Goal: Task Accomplishment & Management: Use online tool/utility

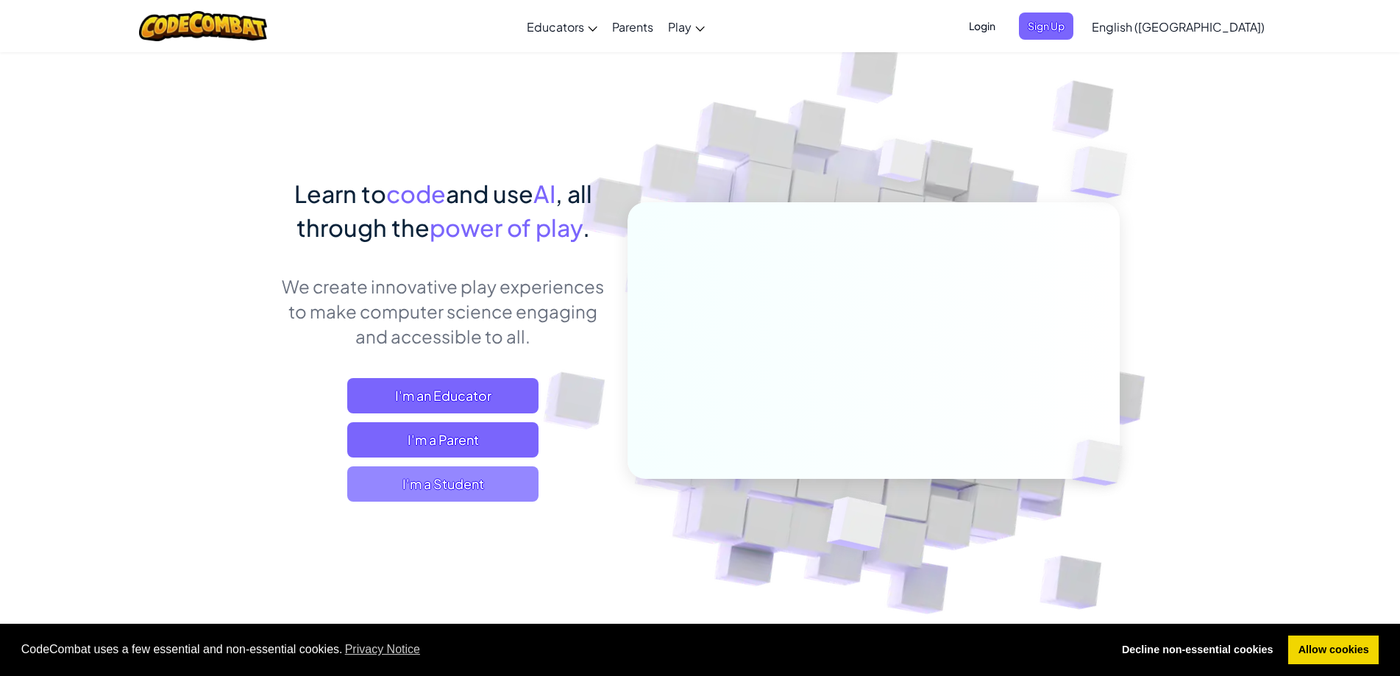
click at [444, 486] on span "I'm a Student" at bounding box center [442, 484] width 191 height 35
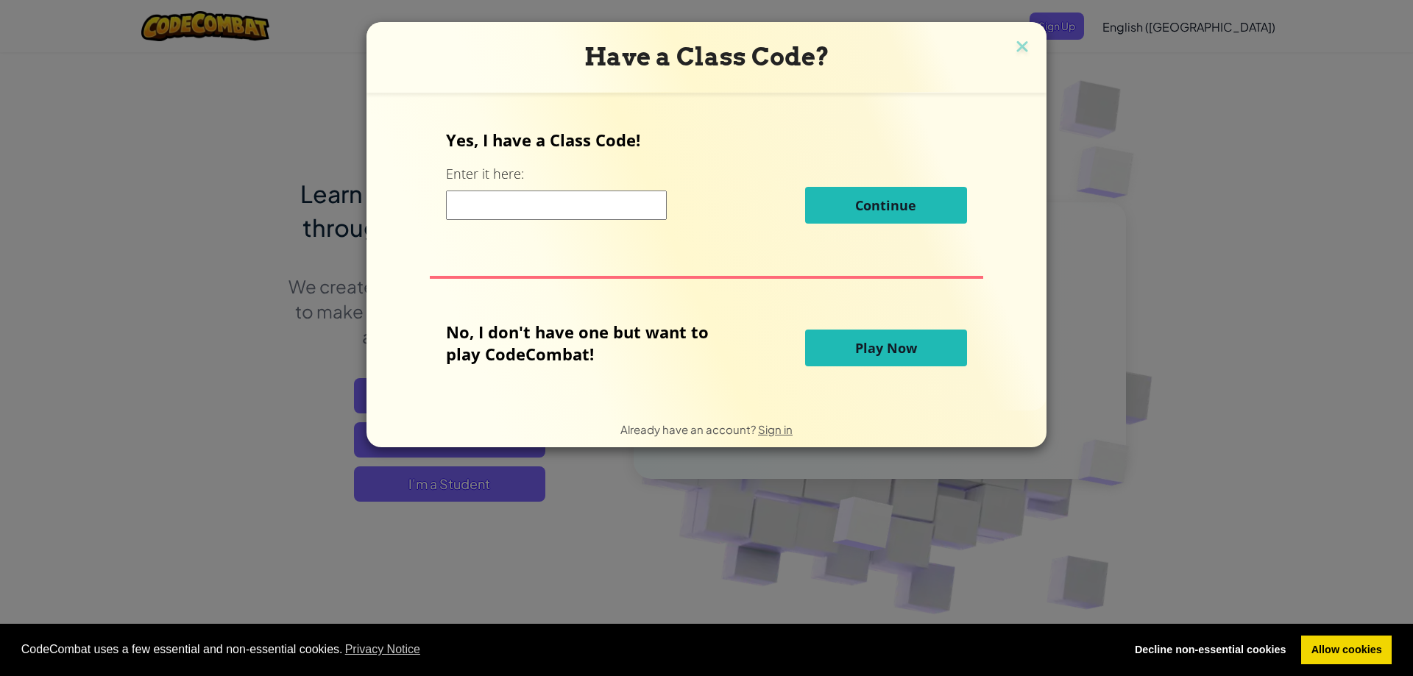
click at [835, 344] on button "Play Now" at bounding box center [886, 348] width 162 height 37
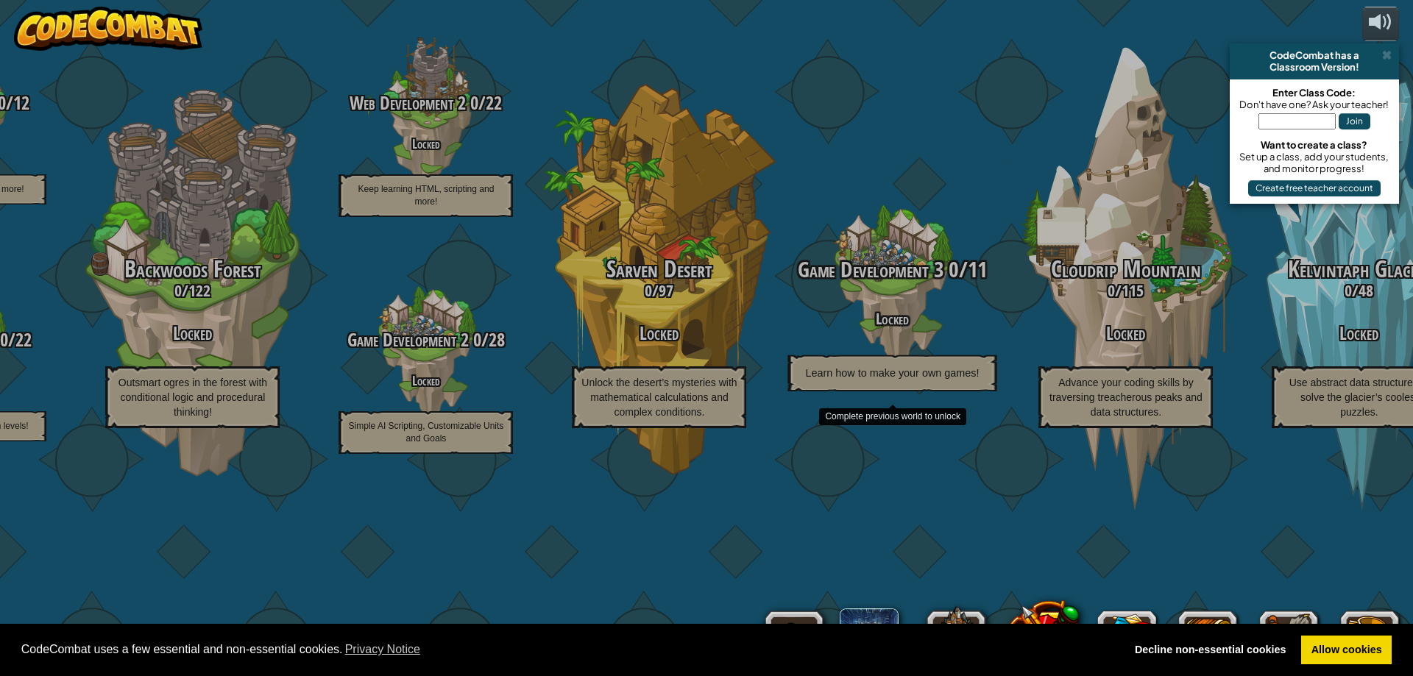
click at [828, 233] on div at bounding box center [893, 286] width 140 height 280
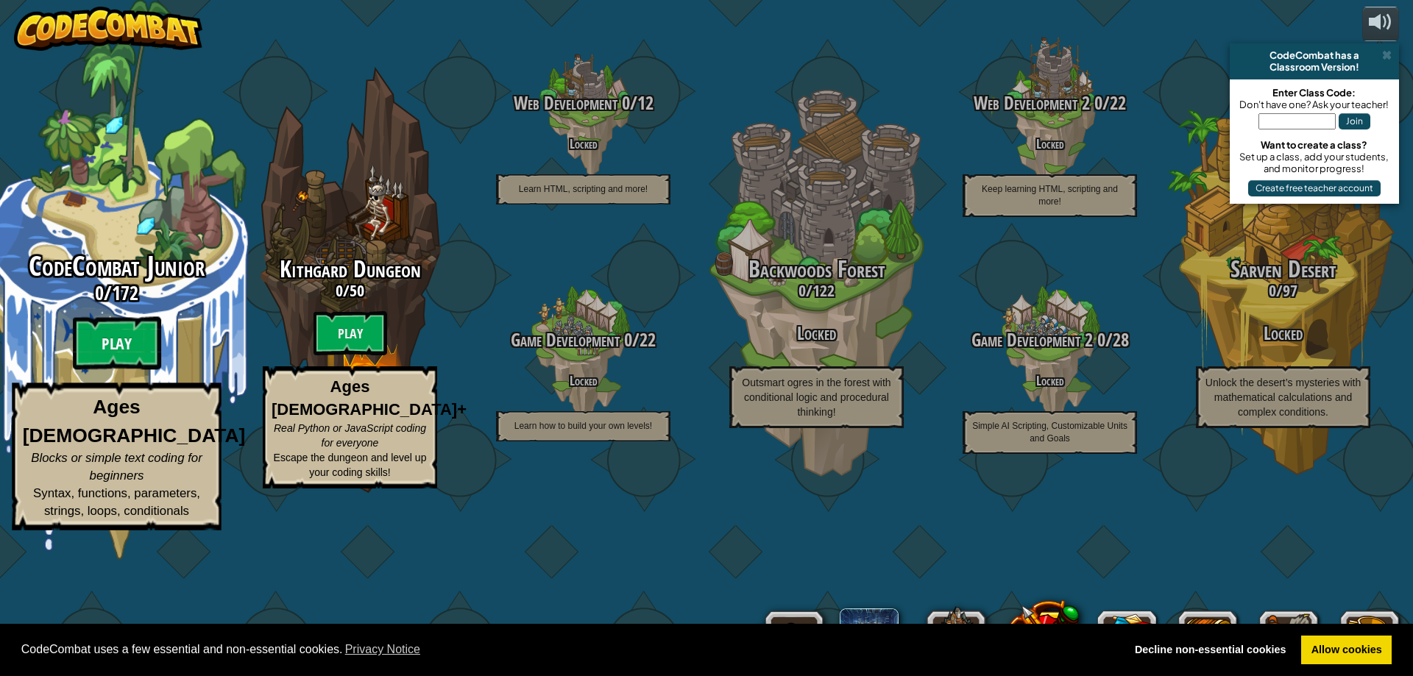
click at [124, 370] on btn "Play" at bounding box center [117, 343] width 88 height 53
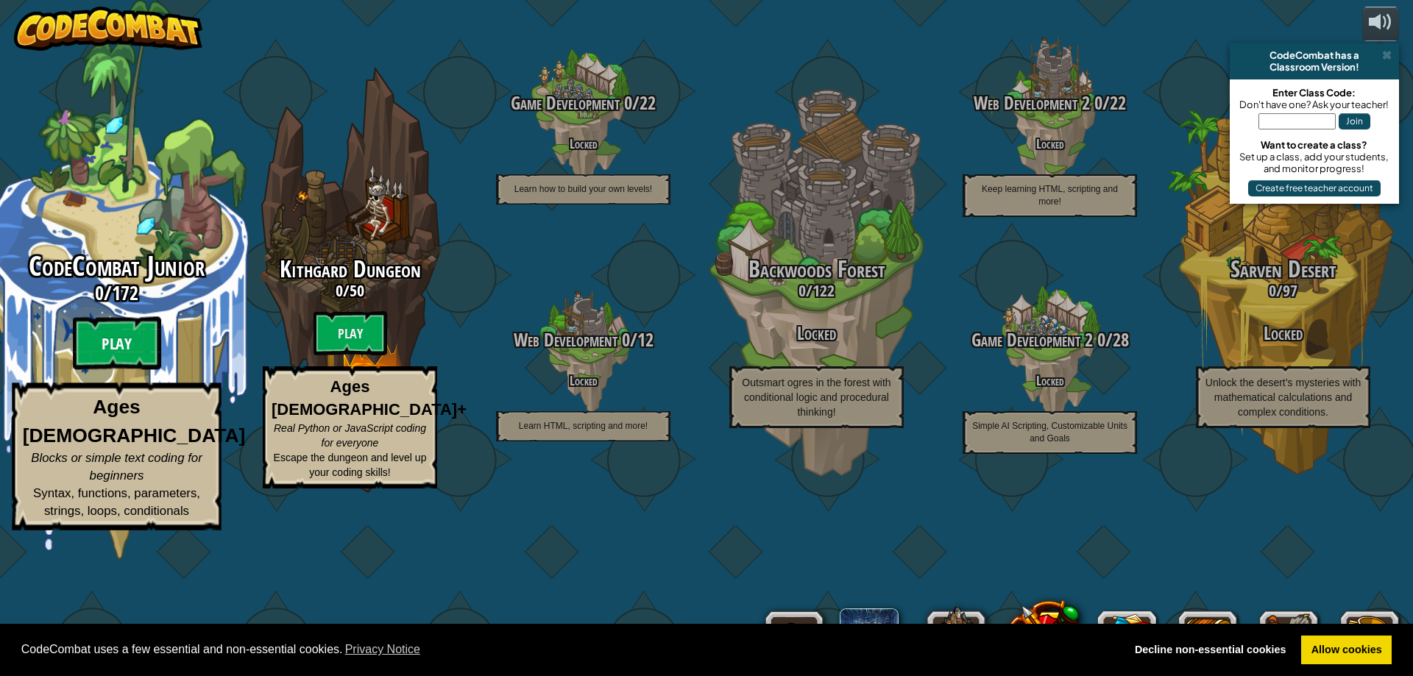
click at [113, 370] on btn "Play" at bounding box center [117, 343] width 88 height 53
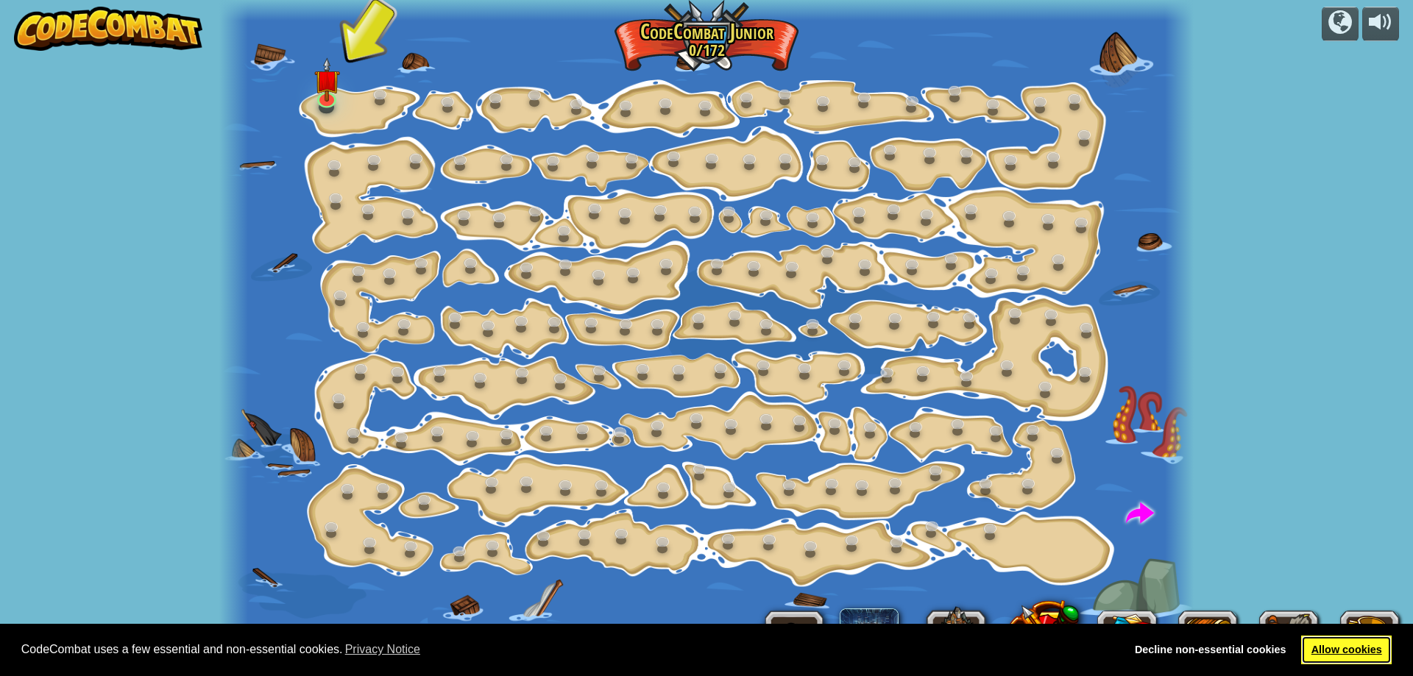
click at [1344, 646] on link "Allow cookies" at bounding box center [1346, 650] width 91 height 29
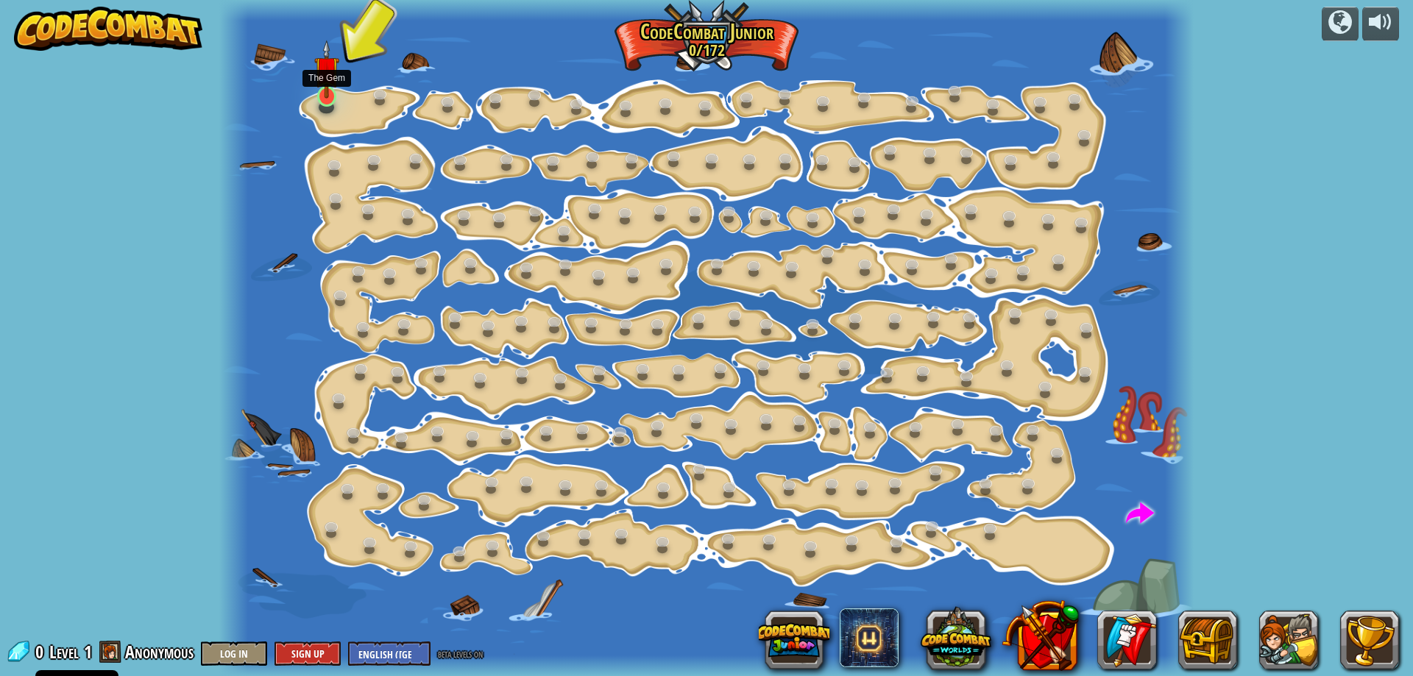
click at [326, 88] on img at bounding box center [327, 69] width 26 height 59
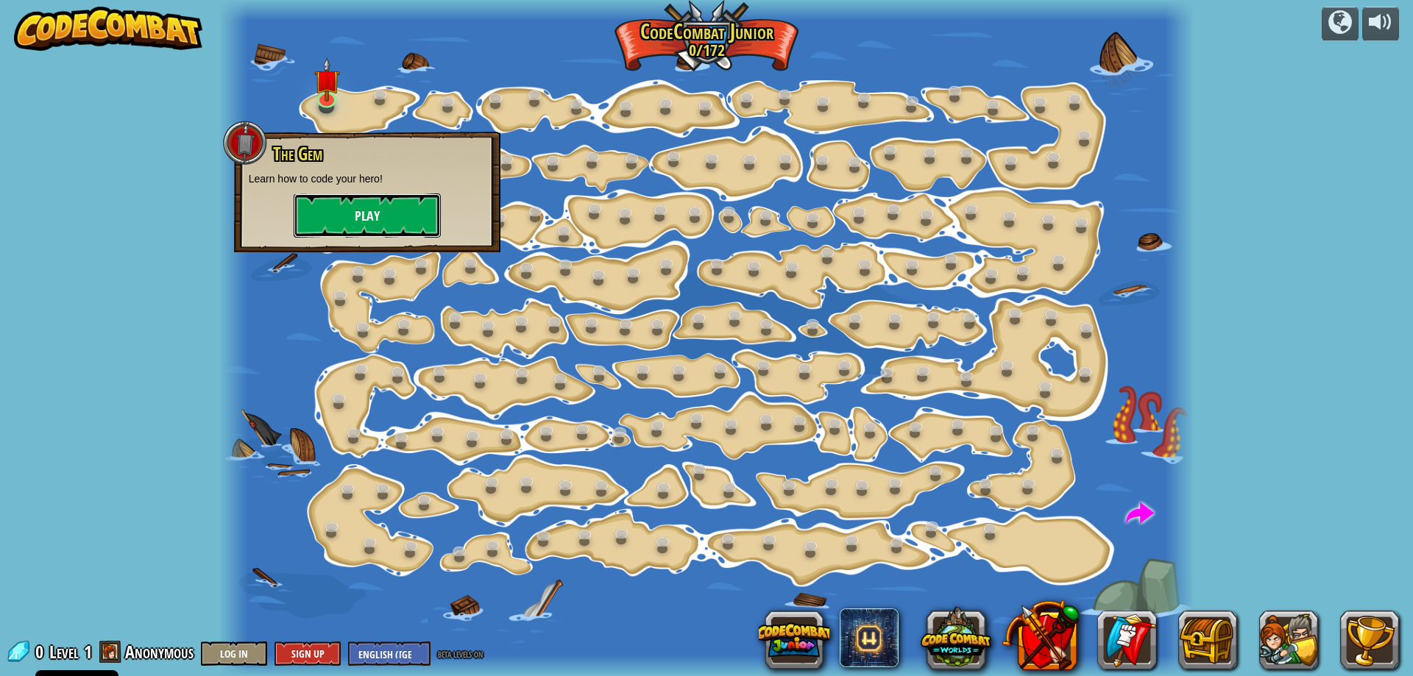
click at [382, 227] on button "Play" at bounding box center [367, 216] width 147 height 44
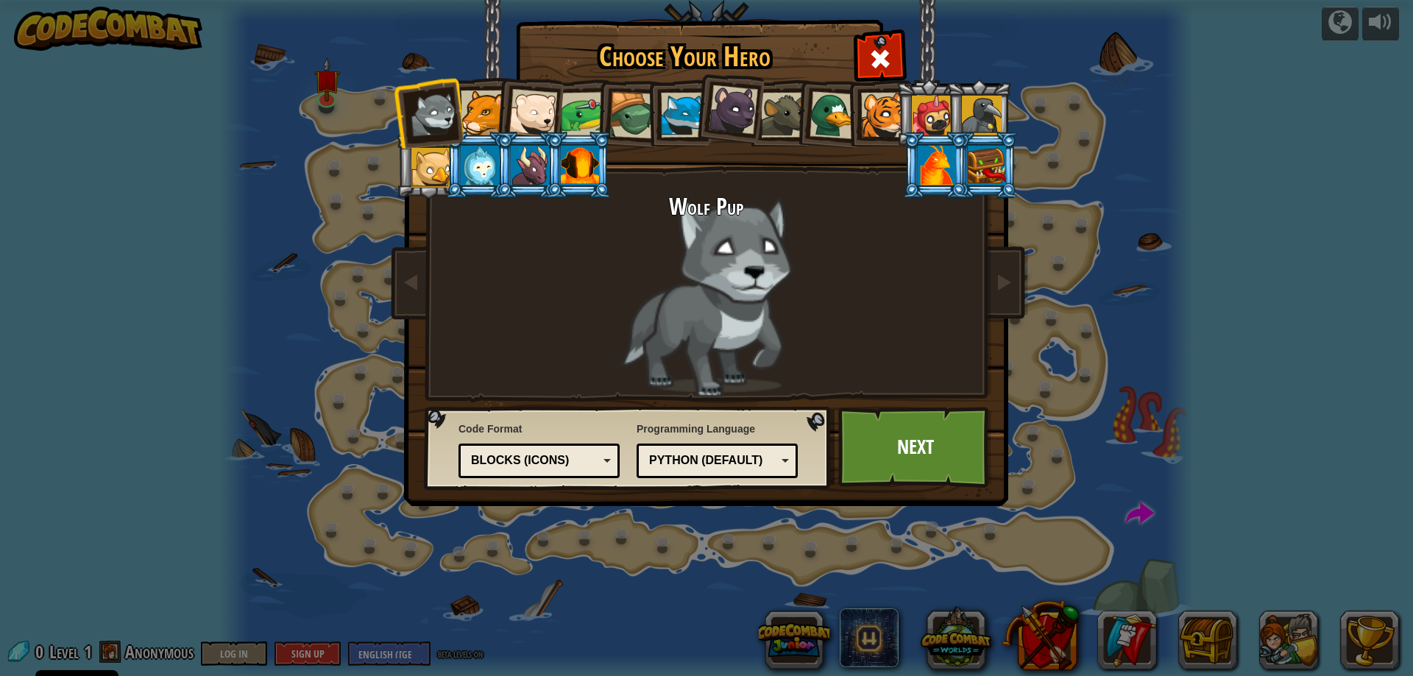
click at [935, 164] on div at bounding box center [937, 166] width 38 height 40
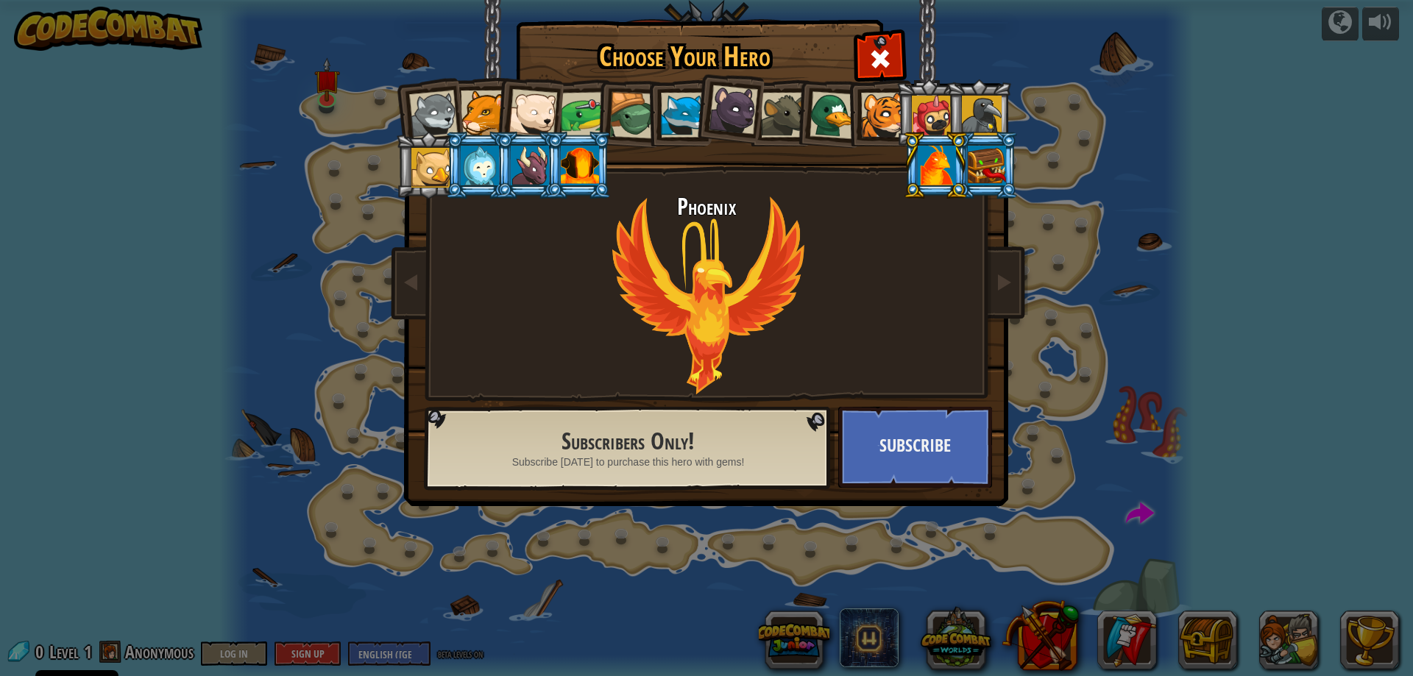
click at [435, 164] on div at bounding box center [431, 168] width 40 height 40
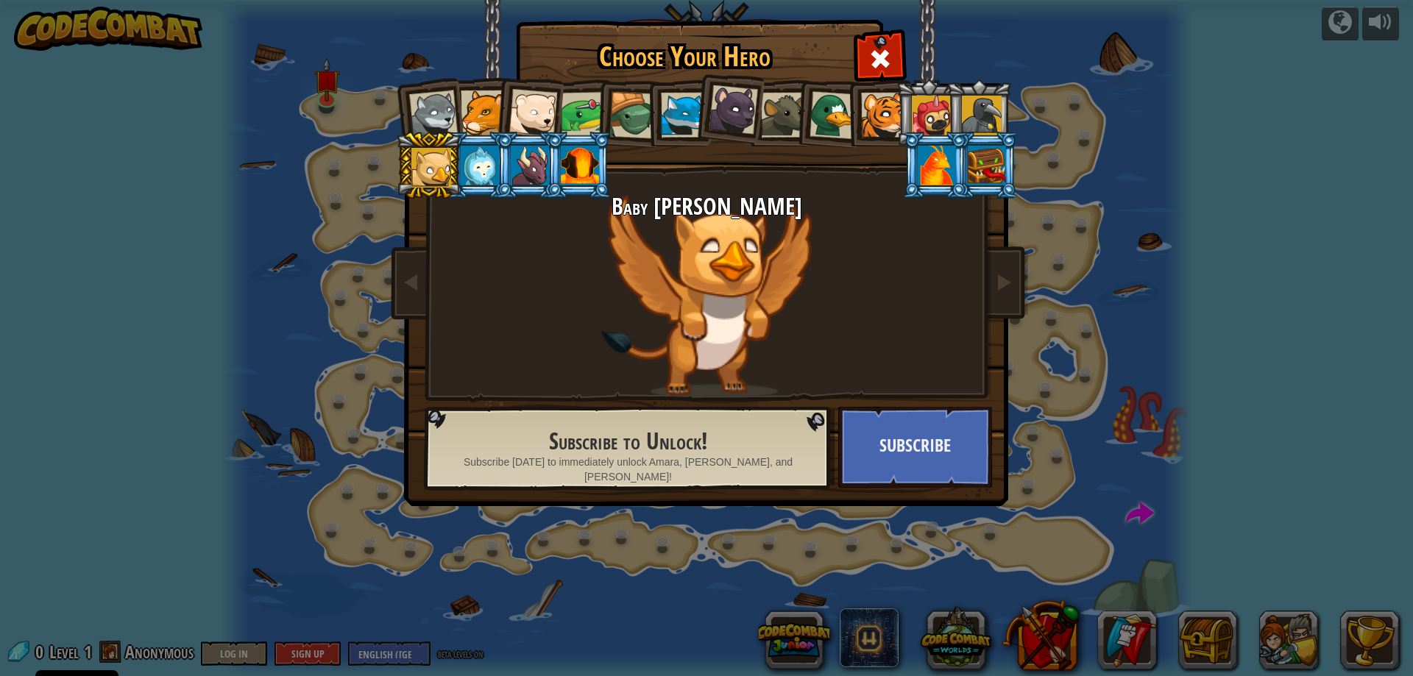
click at [826, 116] on div at bounding box center [833, 115] width 48 height 48
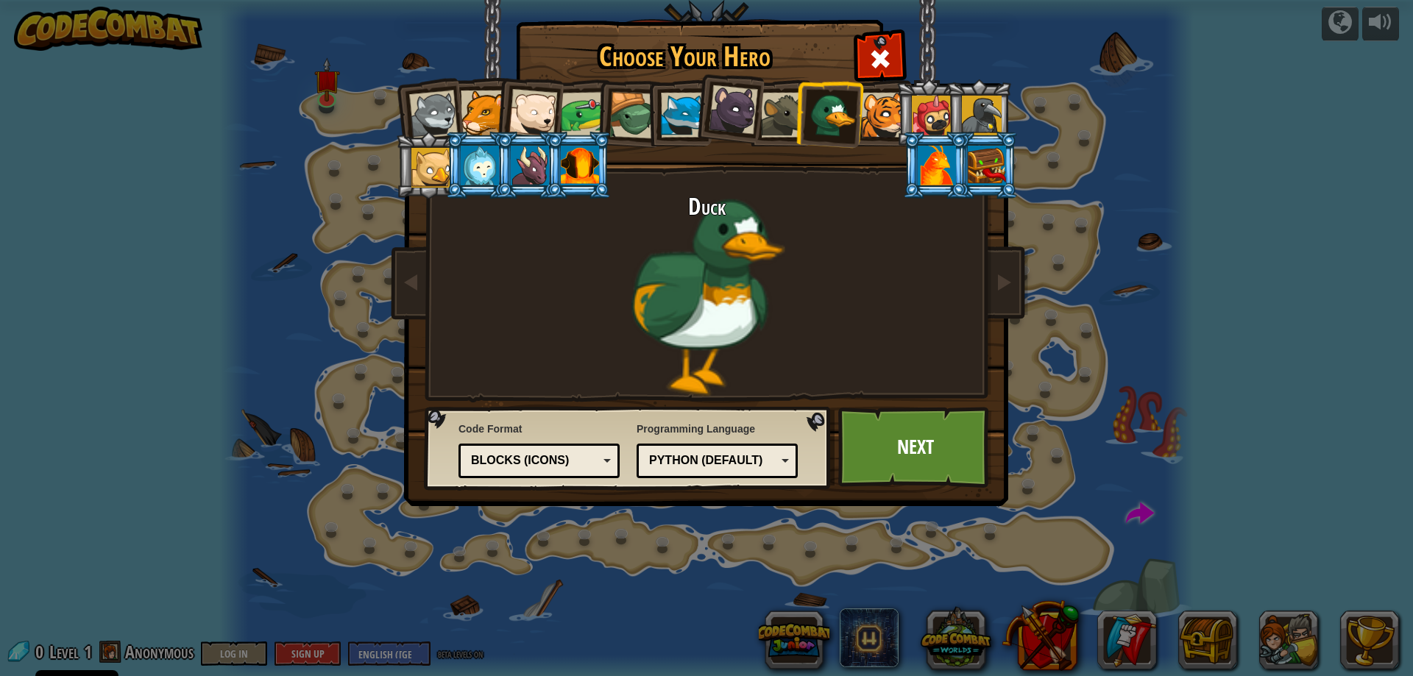
click at [713, 109] on div at bounding box center [733, 109] width 49 height 49
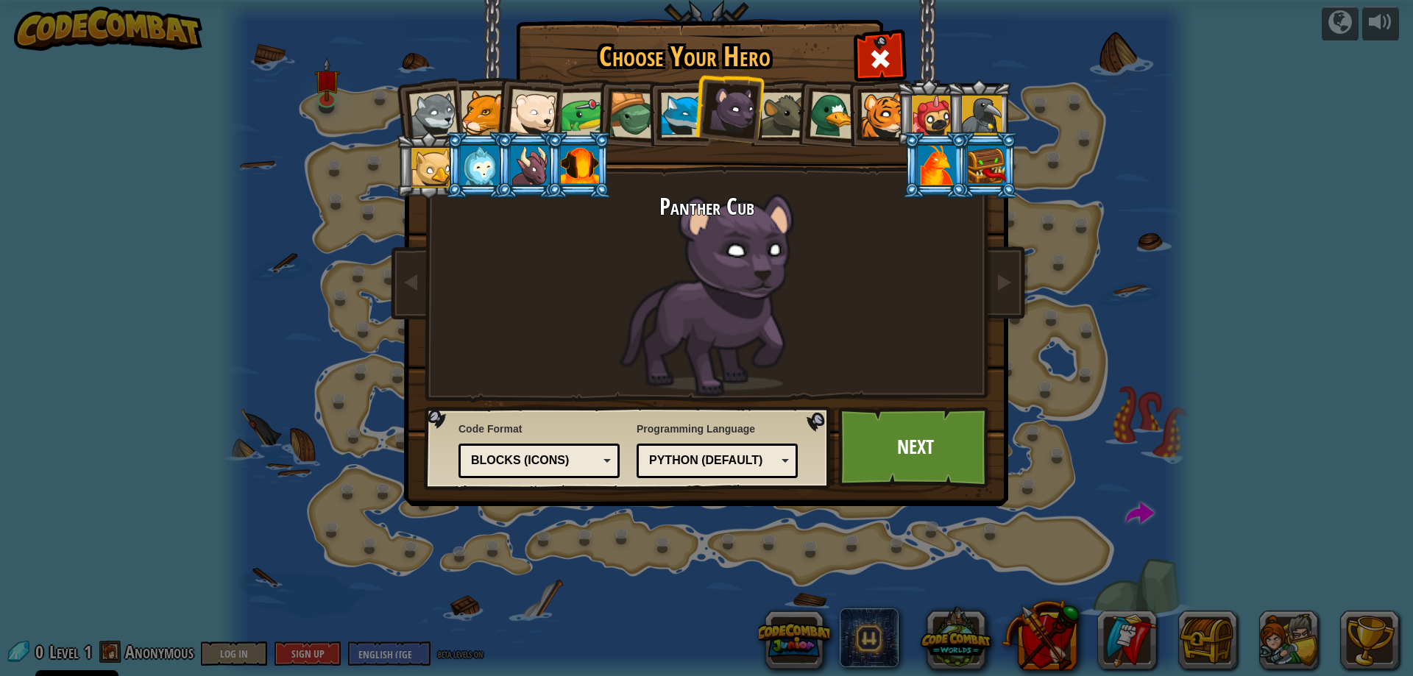
click at [665, 116] on div at bounding box center [683, 115] width 45 height 45
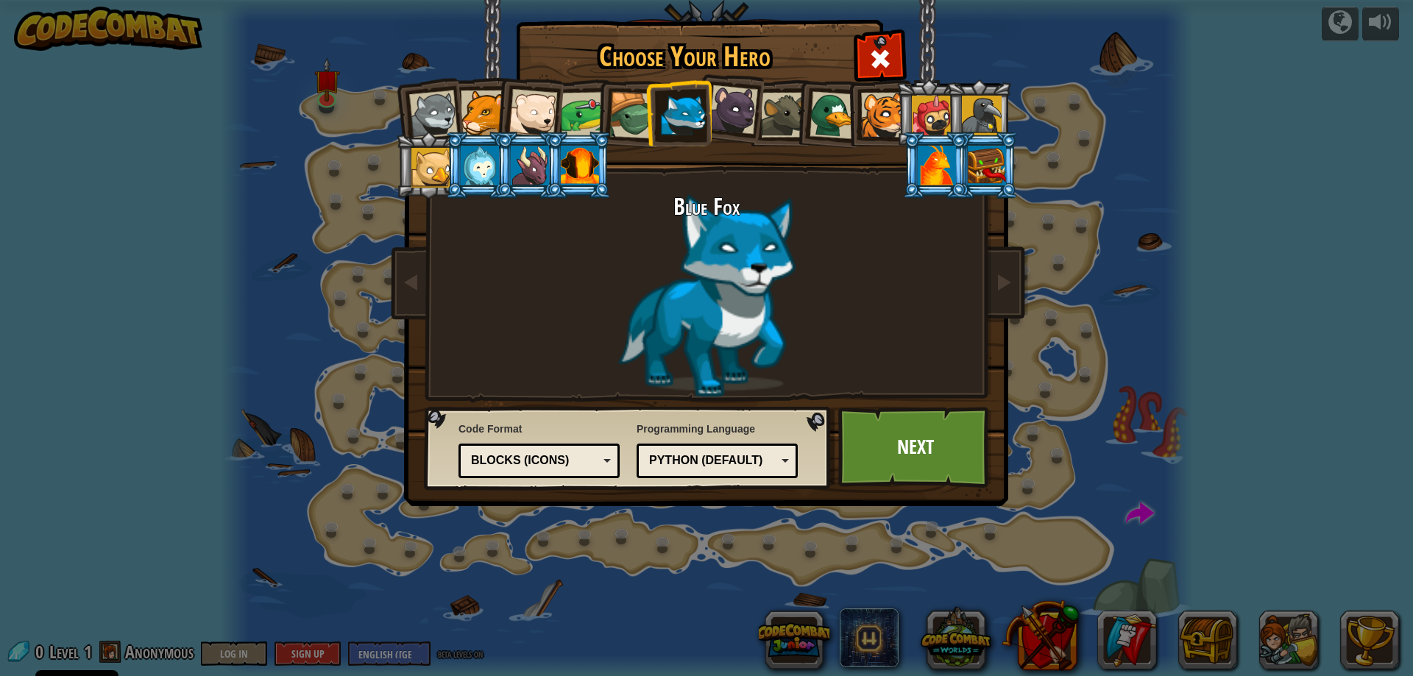
click at [618, 123] on div at bounding box center [632, 115] width 47 height 47
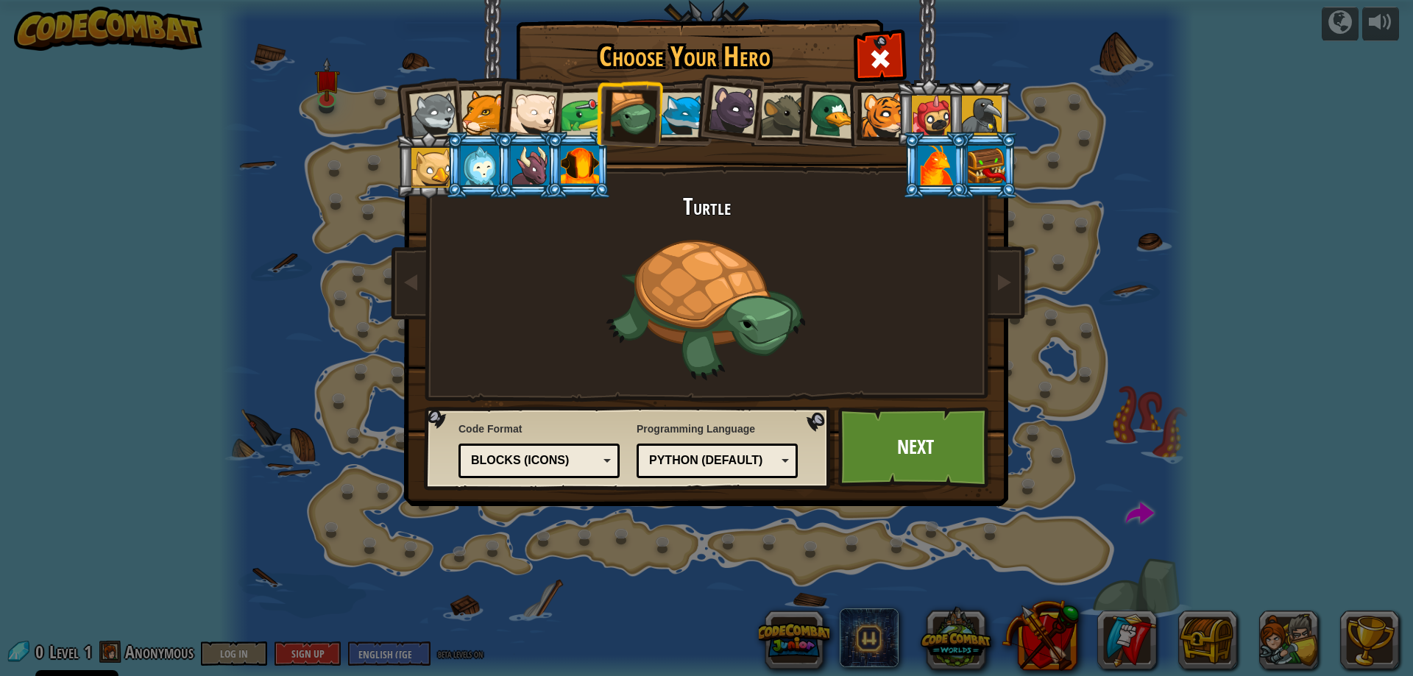
click at [587, 123] on div at bounding box center [584, 115] width 46 height 46
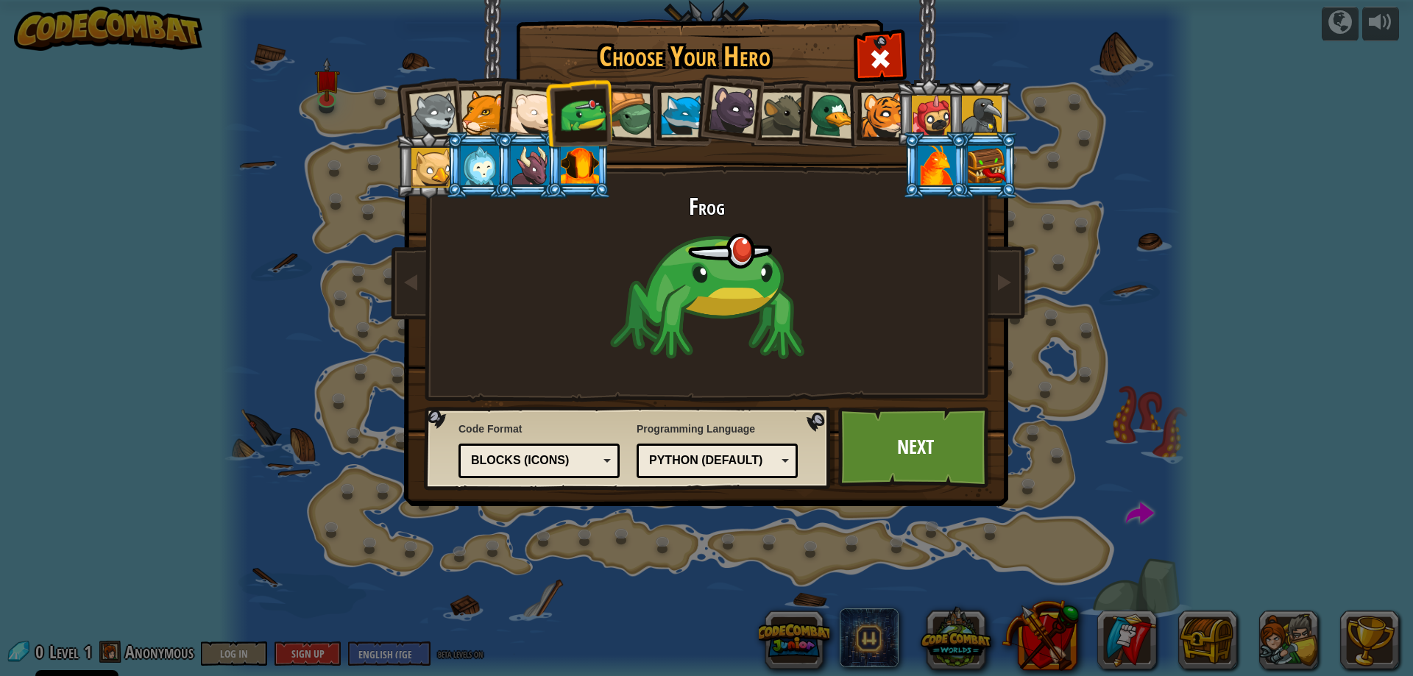
click at [620, 118] on div at bounding box center [632, 115] width 47 height 47
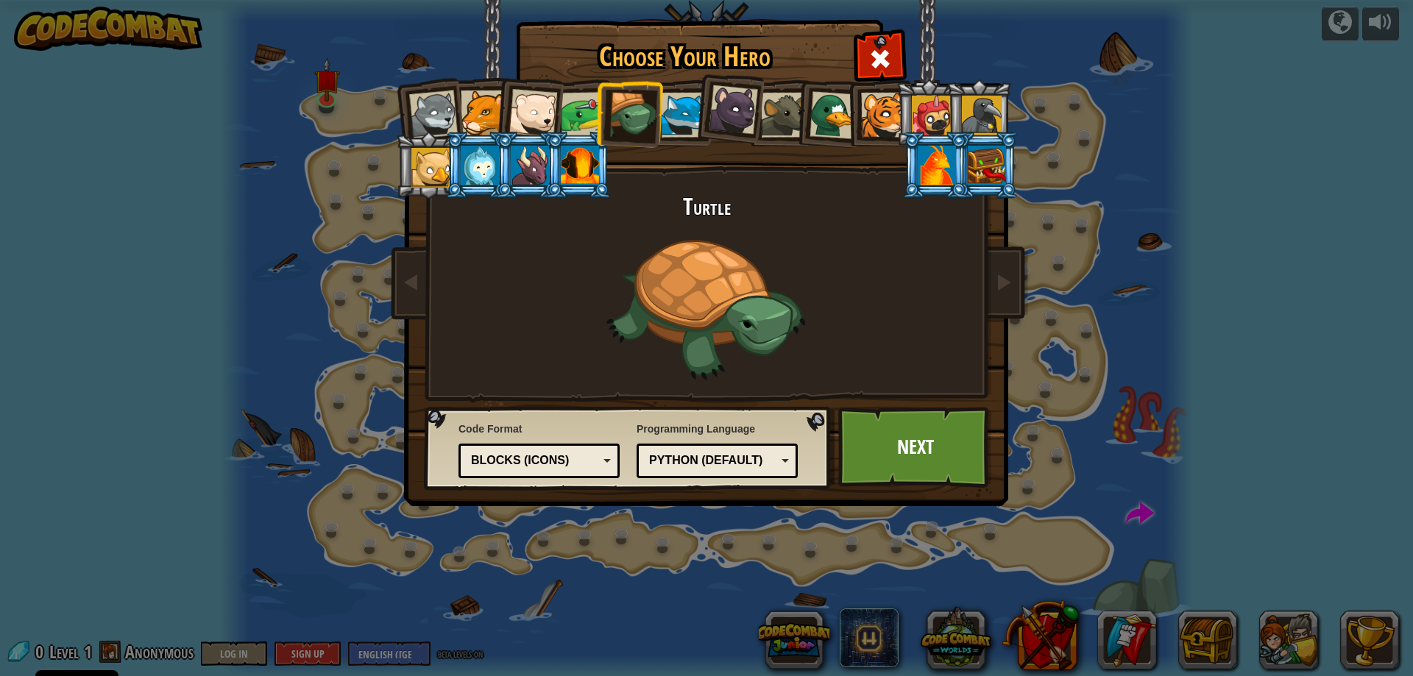
click at [524, 117] on div at bounding box center [533, 113] width 49 height 49
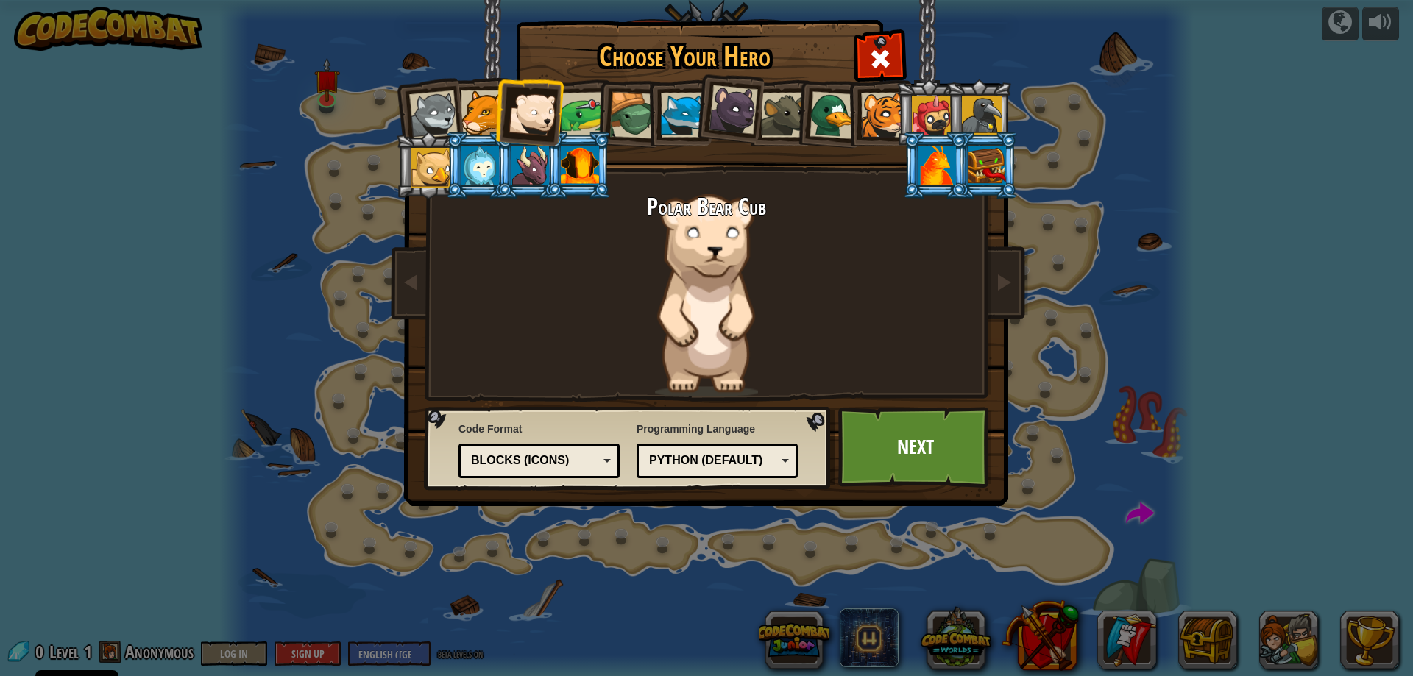
click at [482, 121] on div at bounding box center [483, 113] width 45 height 45
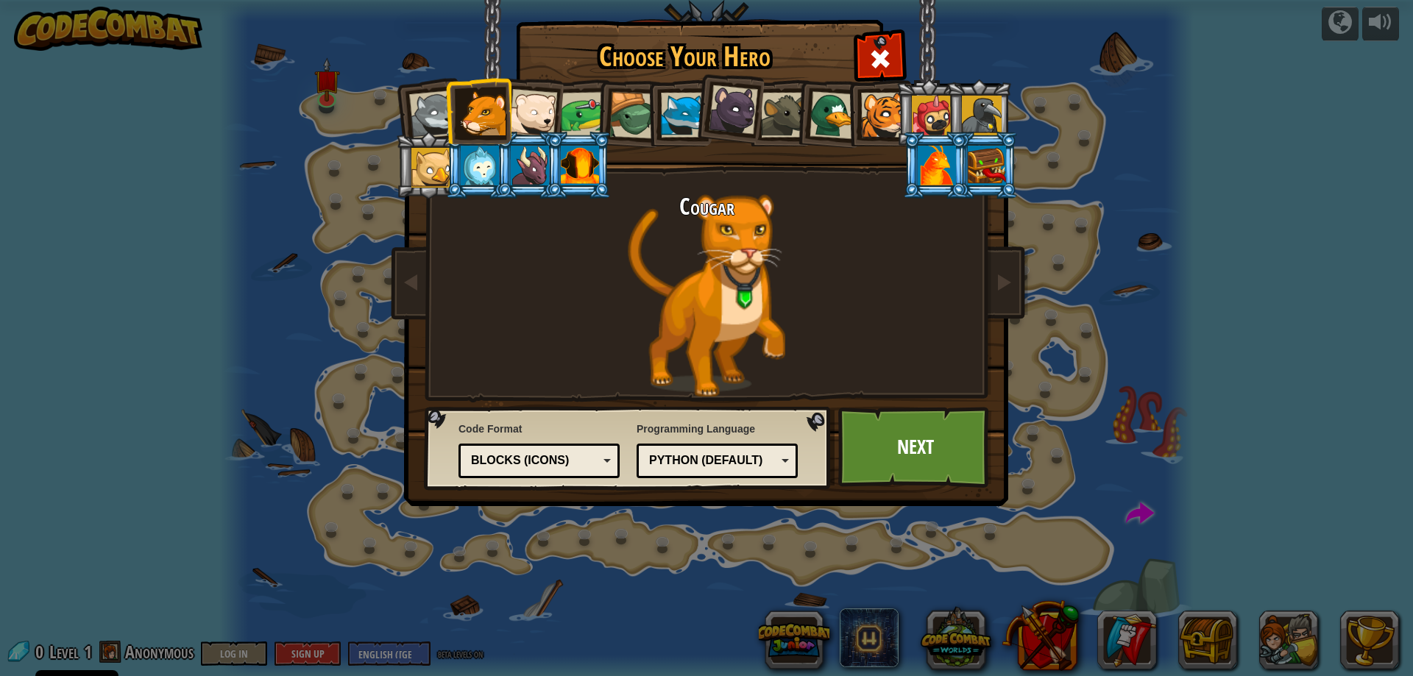
click at [726, 111] on div at bounding box center [733, 109] width 49 height 49
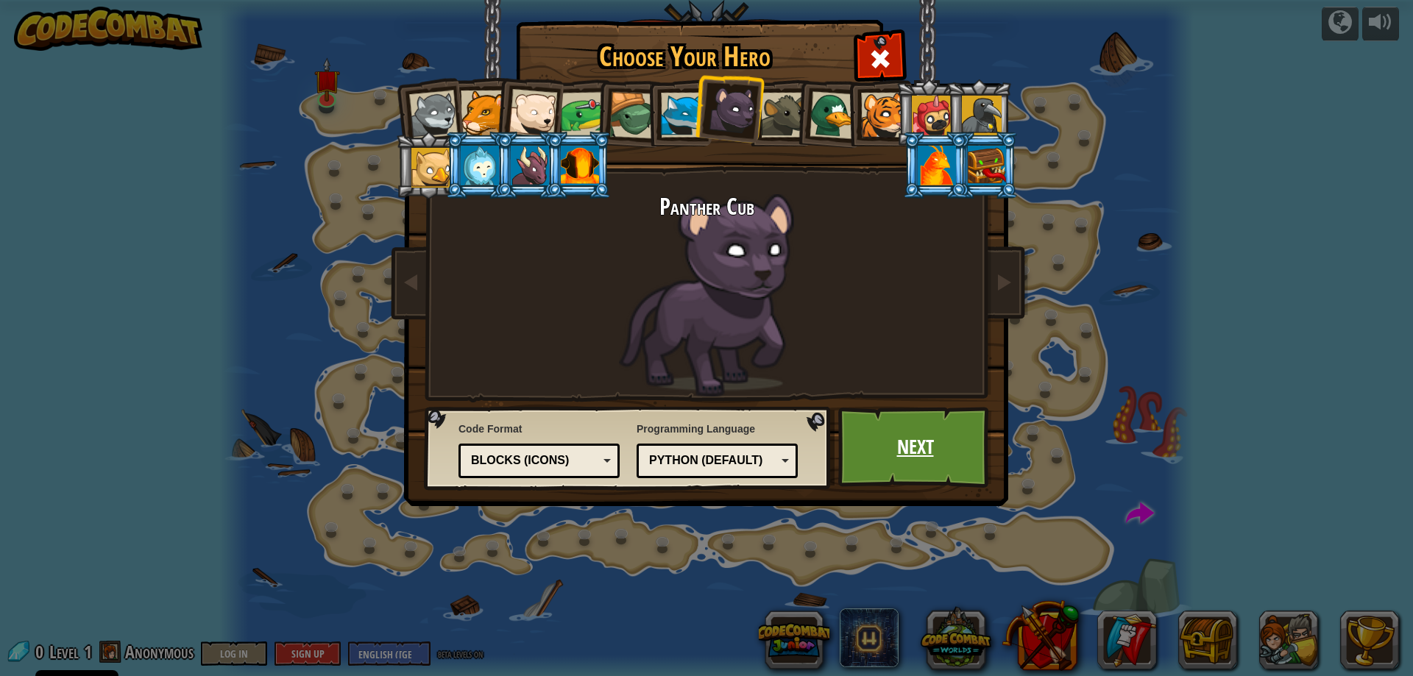
click at [894, 448] on link "Next" at bounding box center [915, 447] width 154 height 81
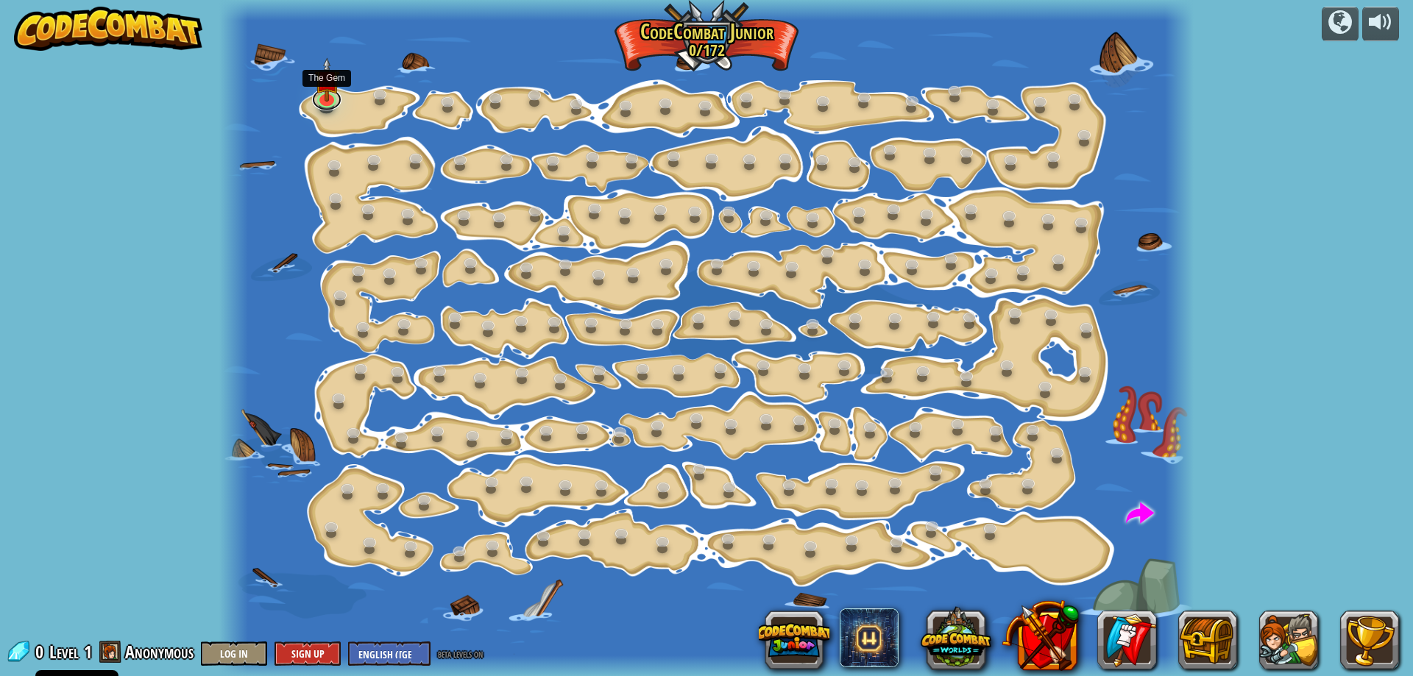
click at [320, 102] on link at bounding box center [326, 99] width 29 height 22
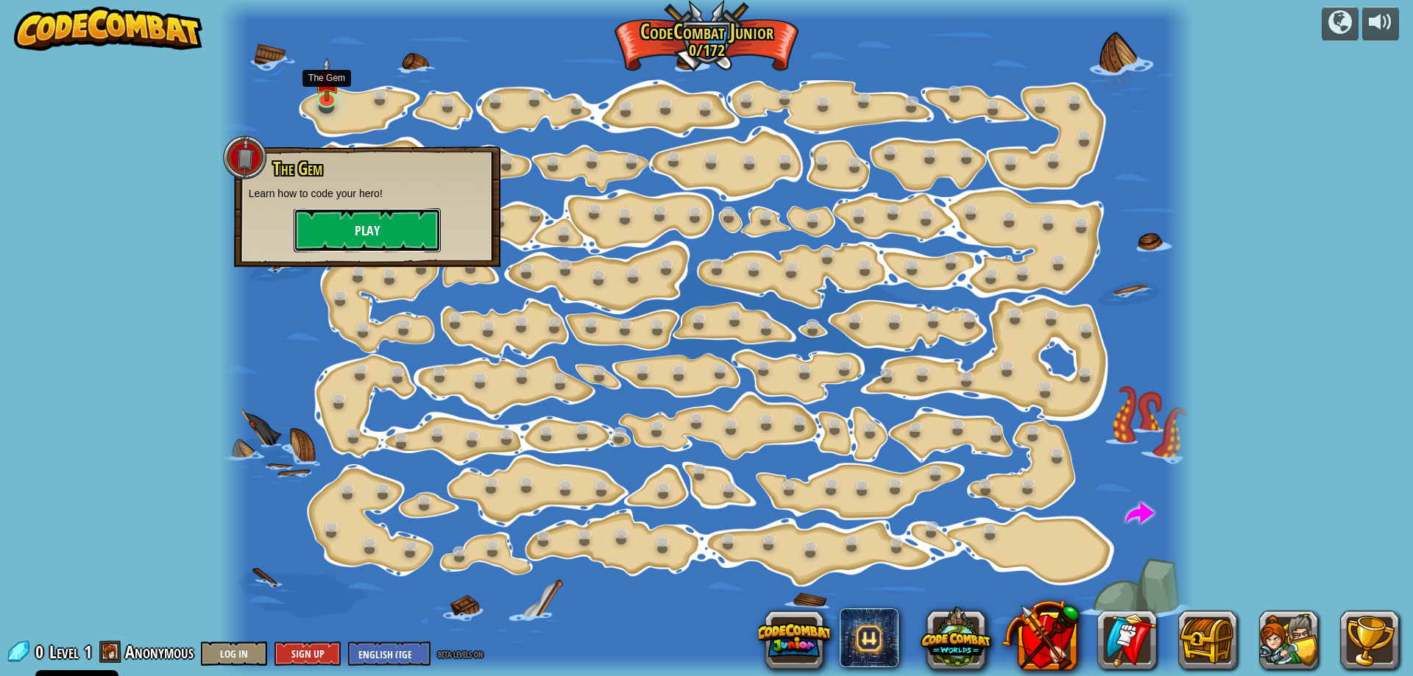
click at [404, 240] on button "Play" at bounding box center [367, 230] width 147 height 44
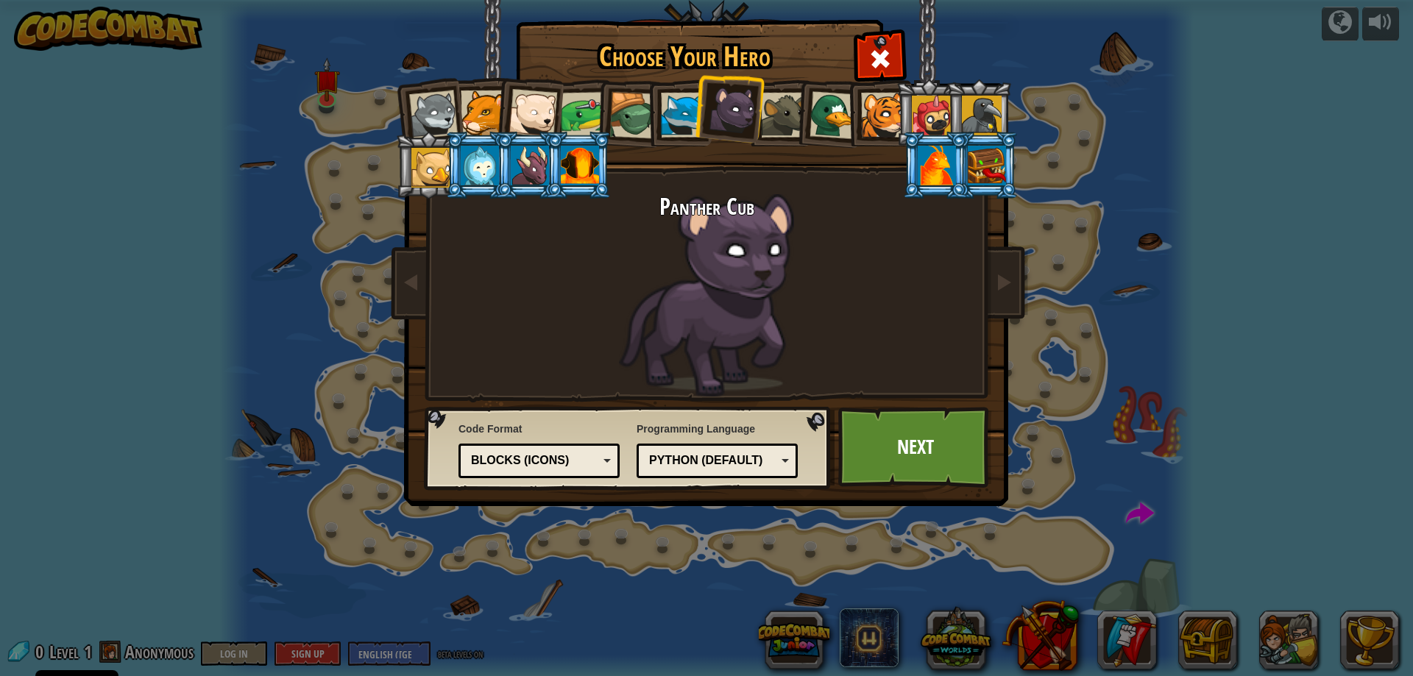
click at [741, 460] on div "Python (Default)" at bounding box center [712, 461] width 127 height 17
click at [597, 459] on div "Blocks (Icons)" at bounding box center [534, 461] width 127 height 17
click at [882, 459] on link "Next" at bounding box center [915, 447] width 154 height 81
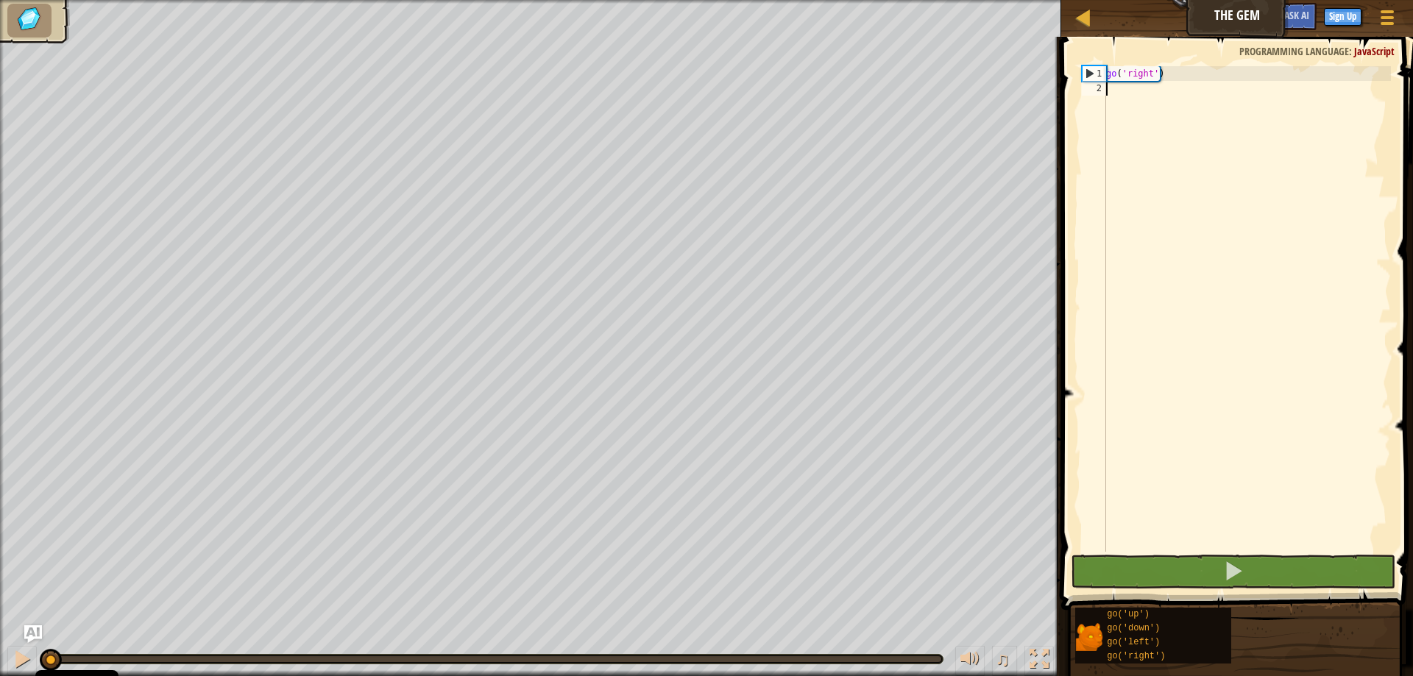
click at [1135, 72] on div "go ( 'right' )" at bounding box center [1247, 323] width 288 height 515
type textarea "go('right')"
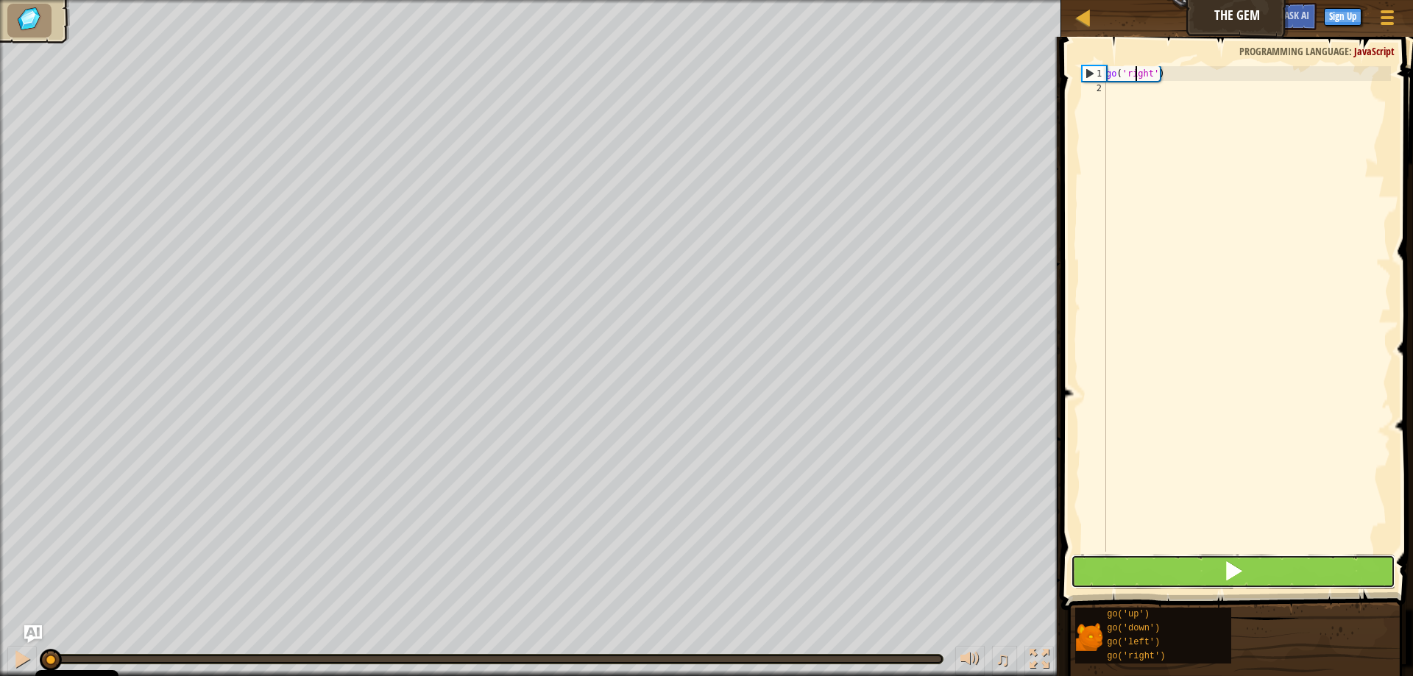
click at [1176, 569] on button at bounding box center [1233, 572] width 325 height 34
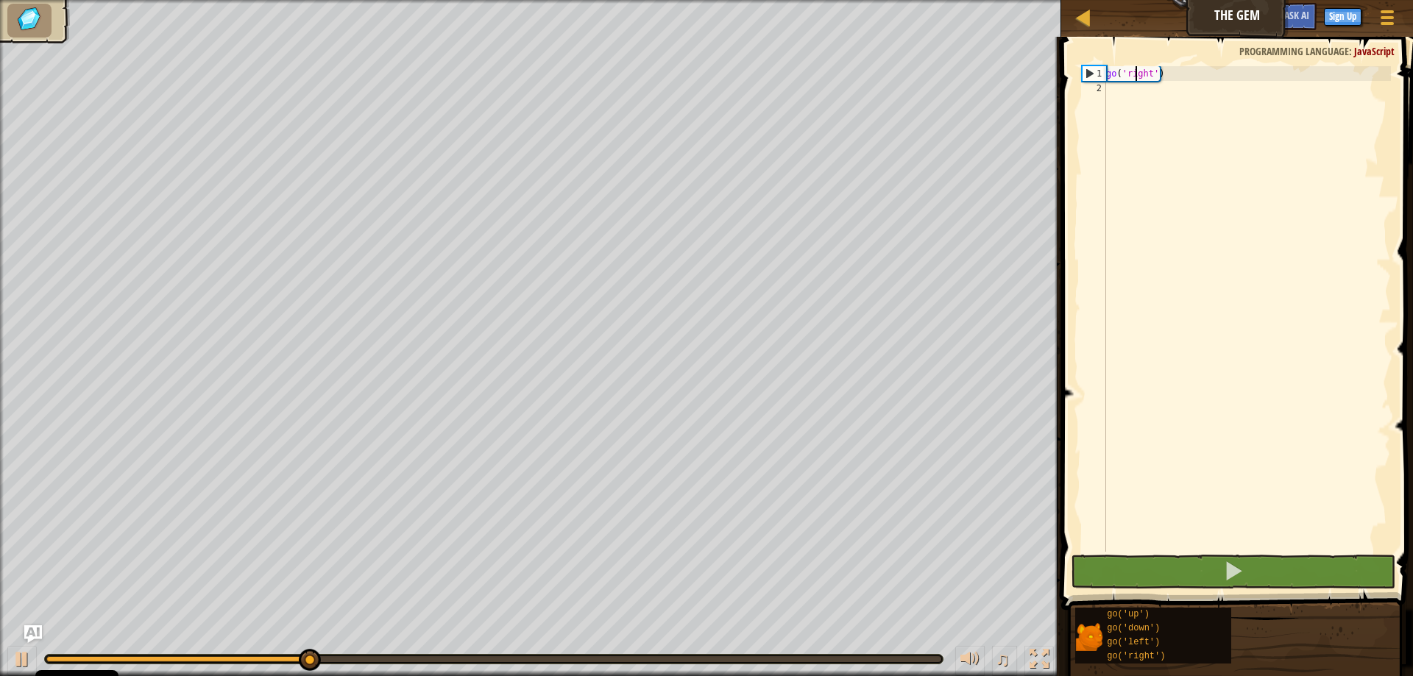
click at [1130, 95] on div "go ( 'right' )" at bounding box center [1247, 323] width 288 height 515
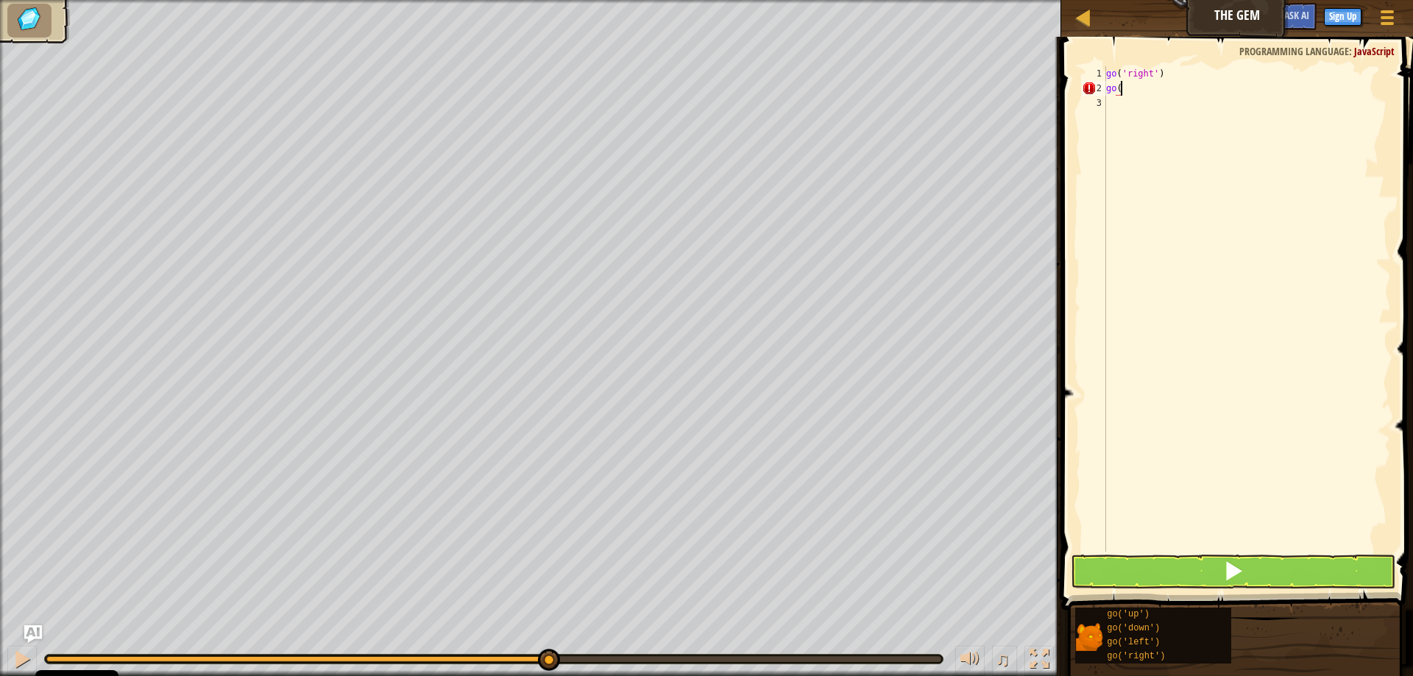
type textarea "go(""
type textarea "go('"
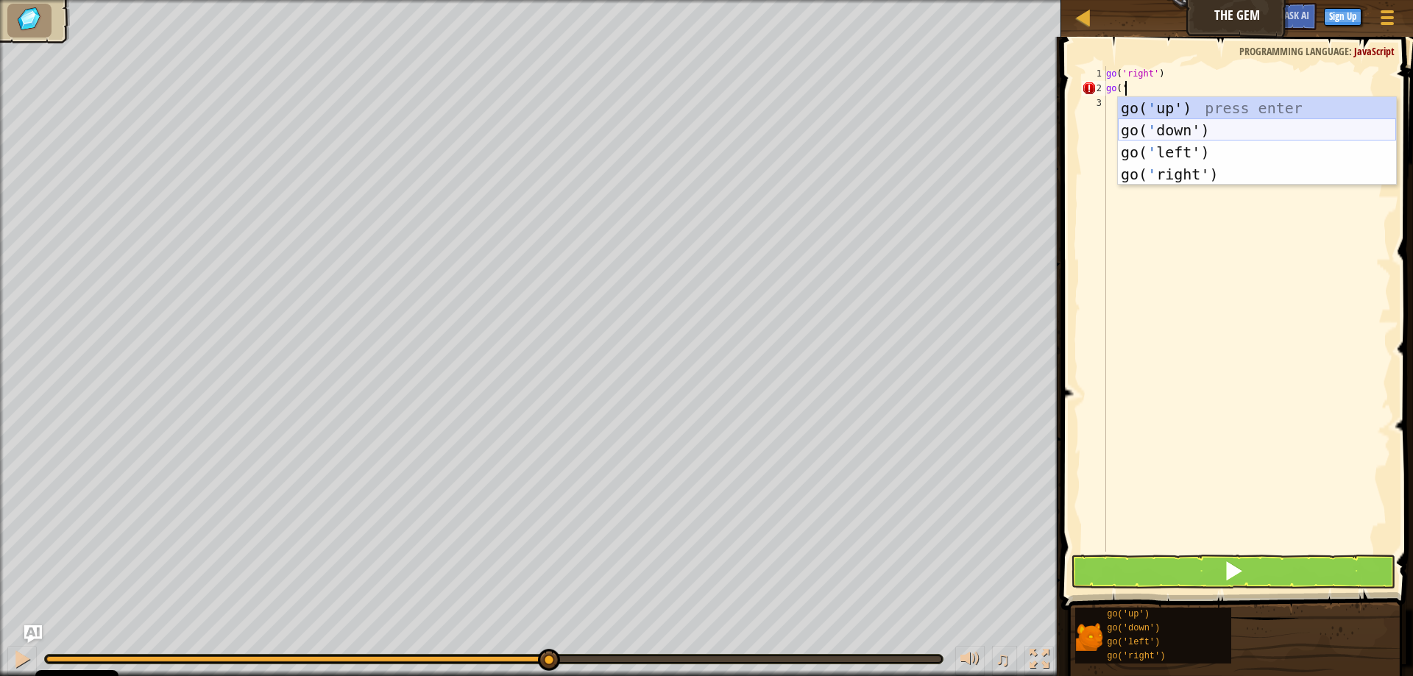
click at [1154, 132] on div "go( ' up') press enter go( ' down') press enter go( ' left') press enter go( ' …" at bounding box center [1257, 163] width 278 height 132
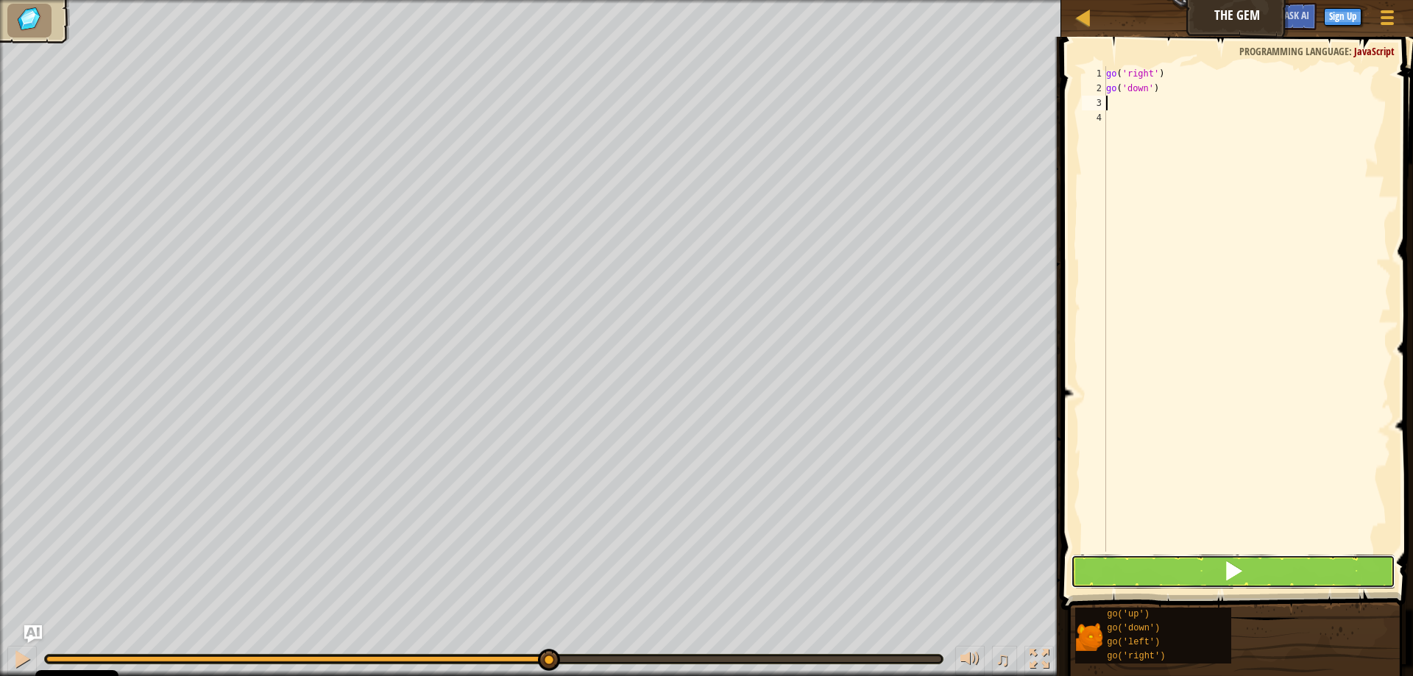
click at [1191, 577] on button at bounding box center [1233, 572] width 325 height 34
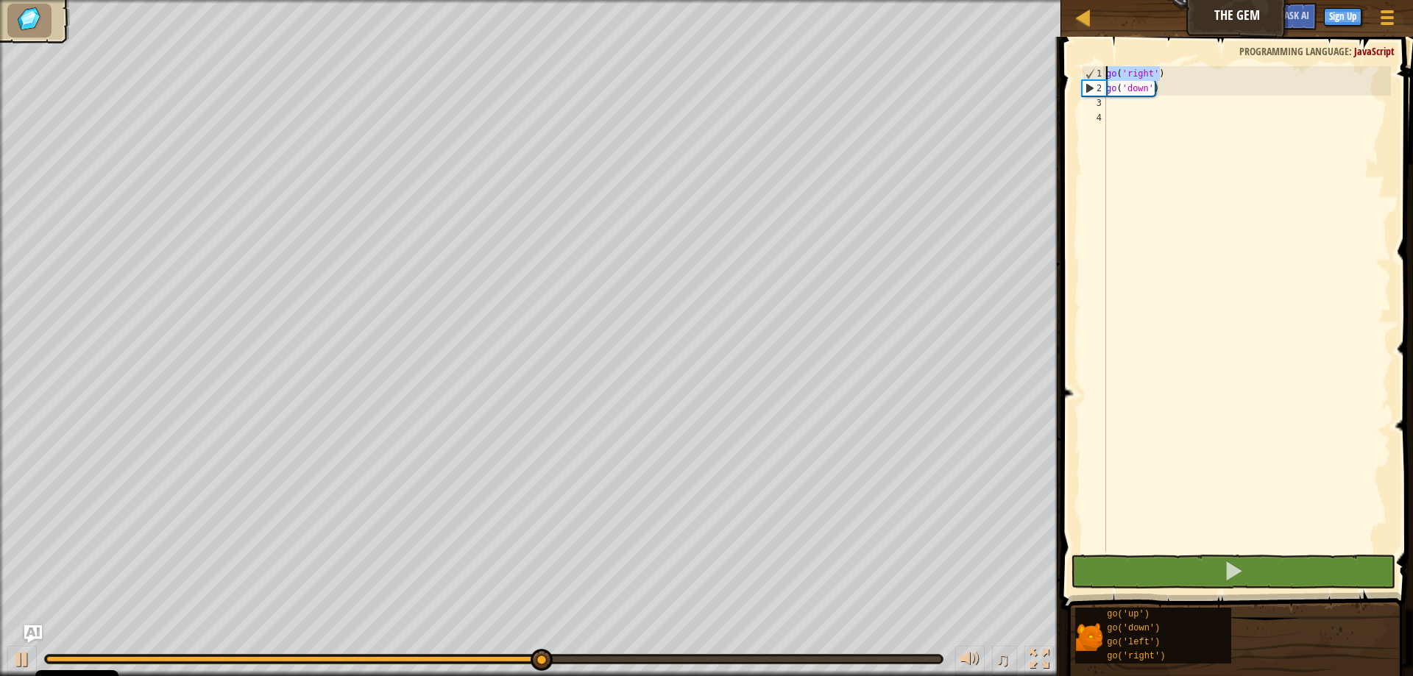
drag, startPoint x: 1160, startPoint y: 70, endPoint x: 1082, endPoint y: 61, distance: 78.5
click at [1082, 61] on div "1 2 3 4 go ( 'right' ) go ( 'down' ) הההההההההההההההההההההההההההההההההההההההההה…" at bounding box center [1235, 352] width 356 height 617
type textarea "go('right')"
click at [1117, 106] on div "go ( 'right' ) go ( 'down' )" at bounding box center [1247, 323] width 288 height 515
paste textarea "go('right')"
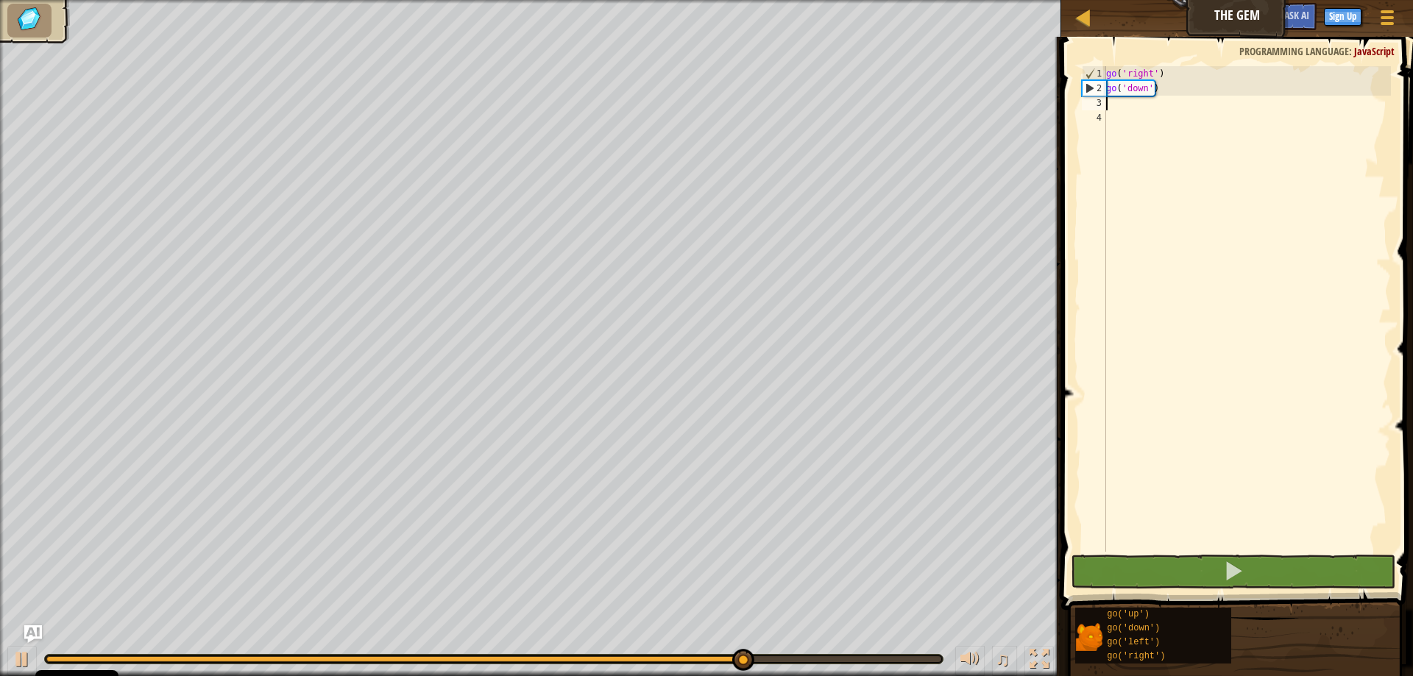
type textarea "go('right')"
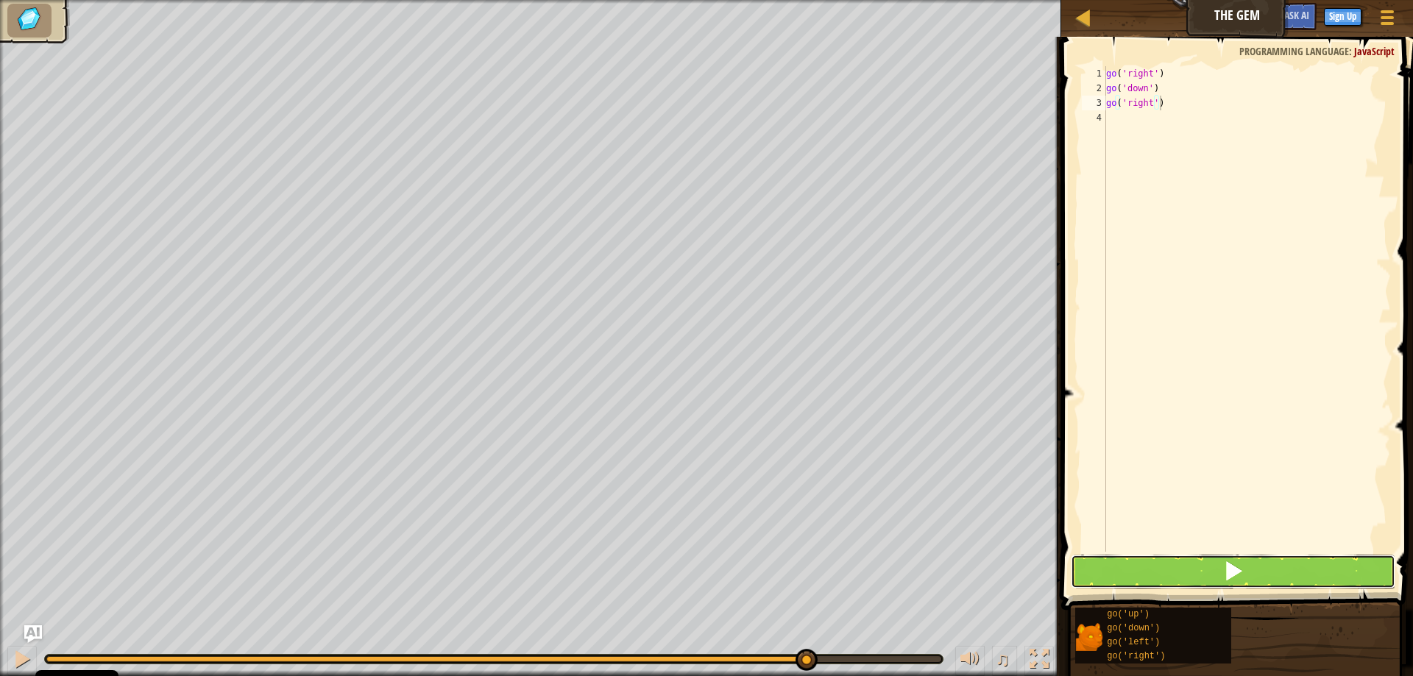
click at [1205, 576] on button at bounding box center [1233, 572] width 325 height 34
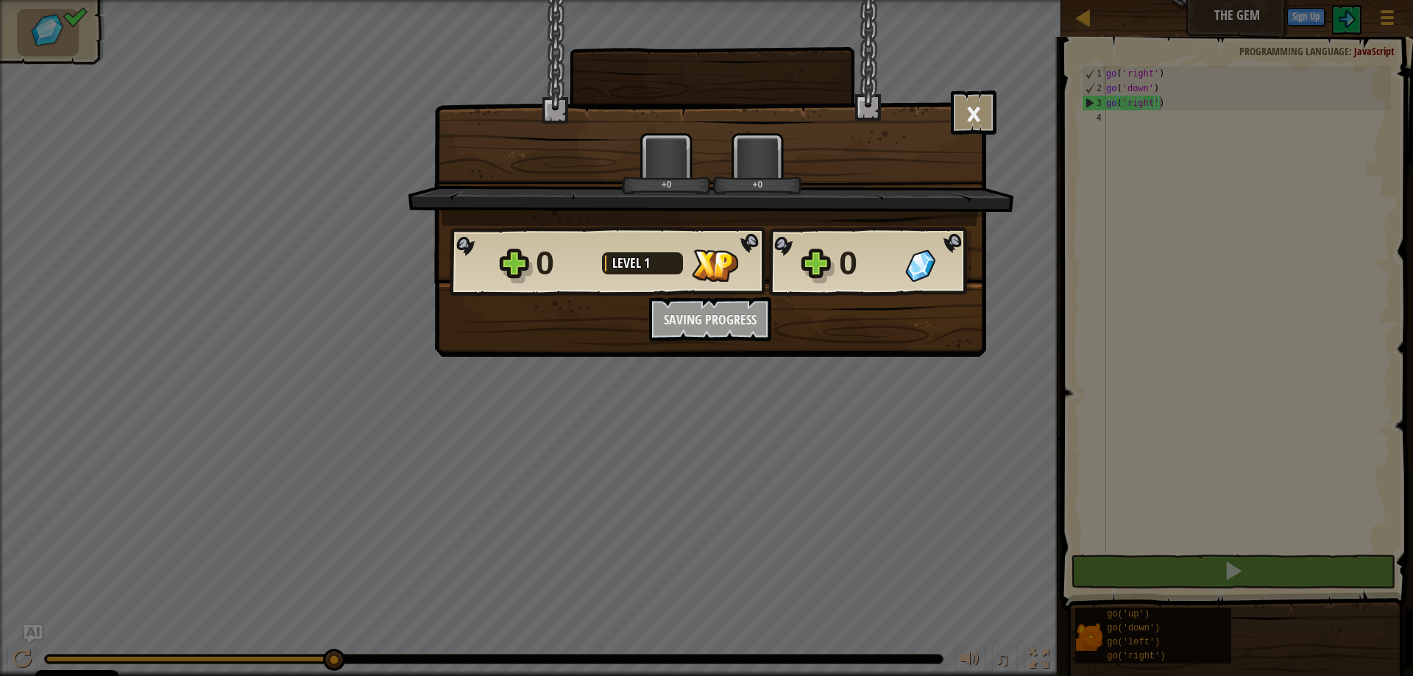
scroll to position [7, 4]
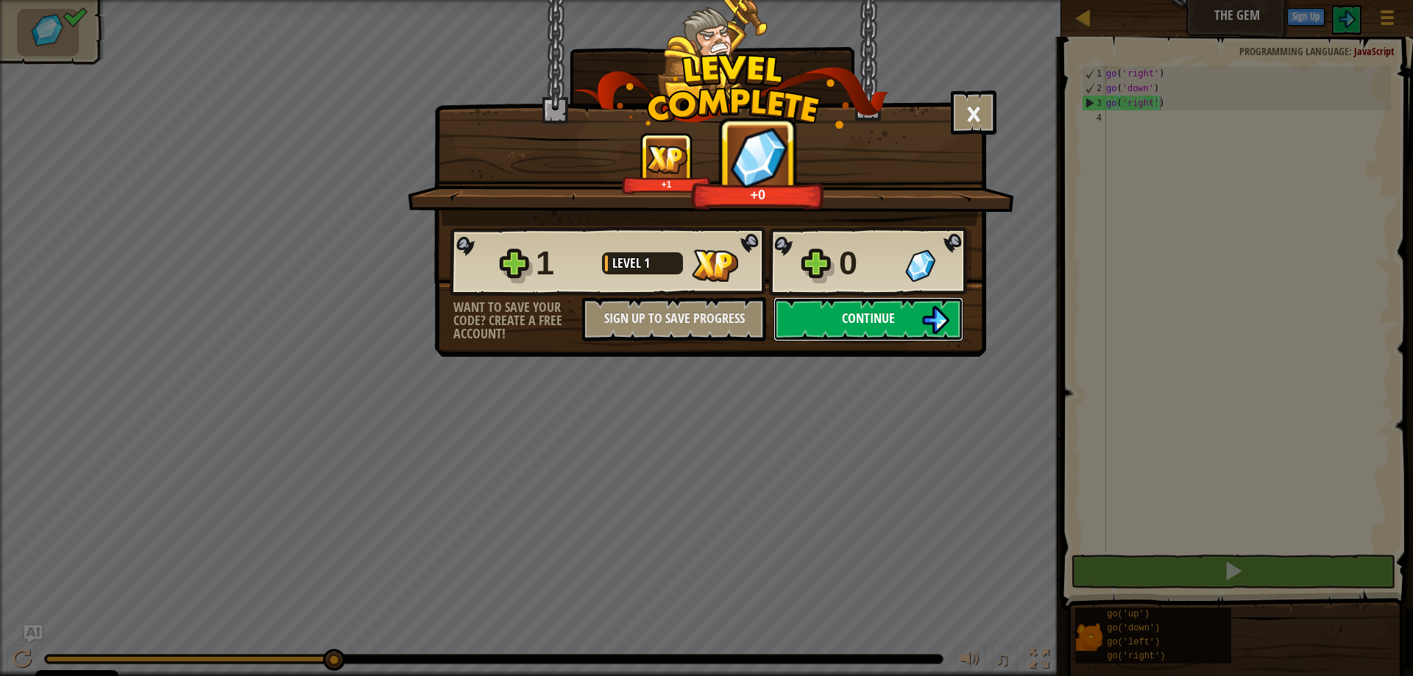
click at [870, 312] on span "Continue" at bounding box center [868, 318] width 53 height 18
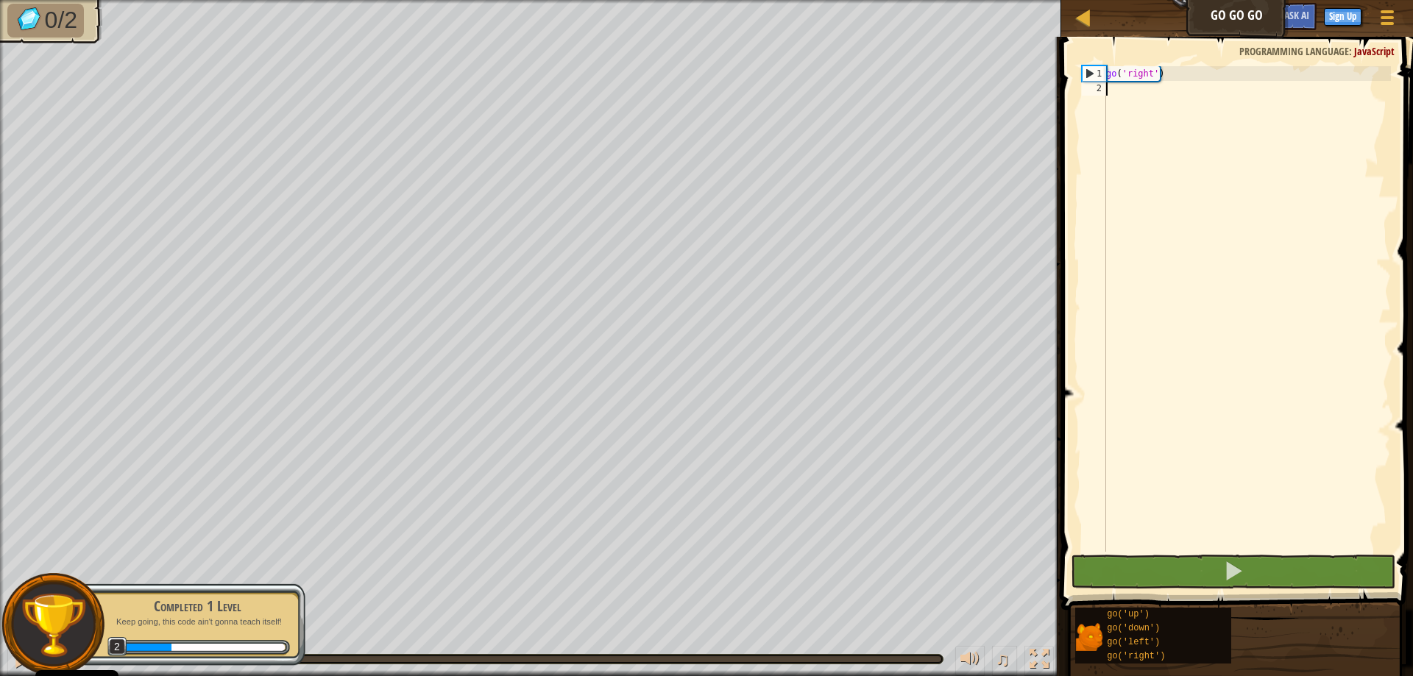
click at [1129, 96] on div "go ( 'right' )" at bounding box center [1247, 323] width 288 height 515
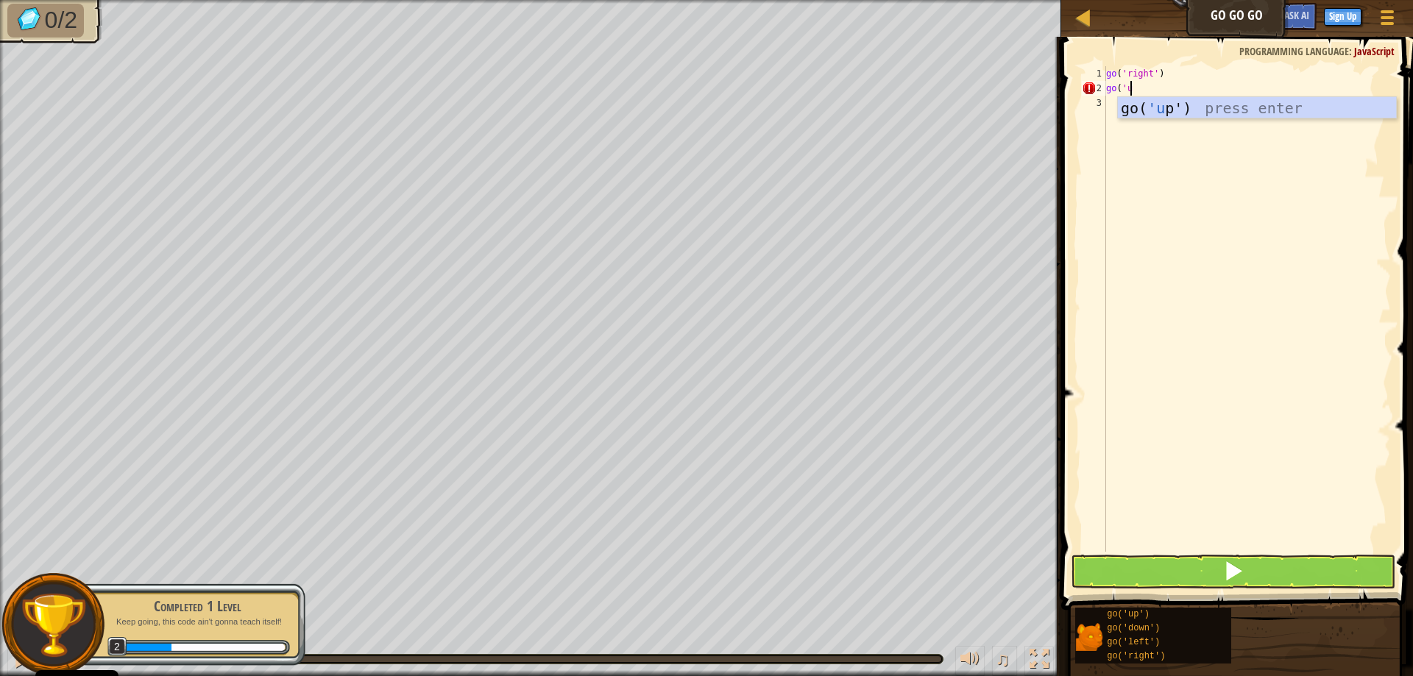
scroll to position [7, 1]
type textarea "go('up')"
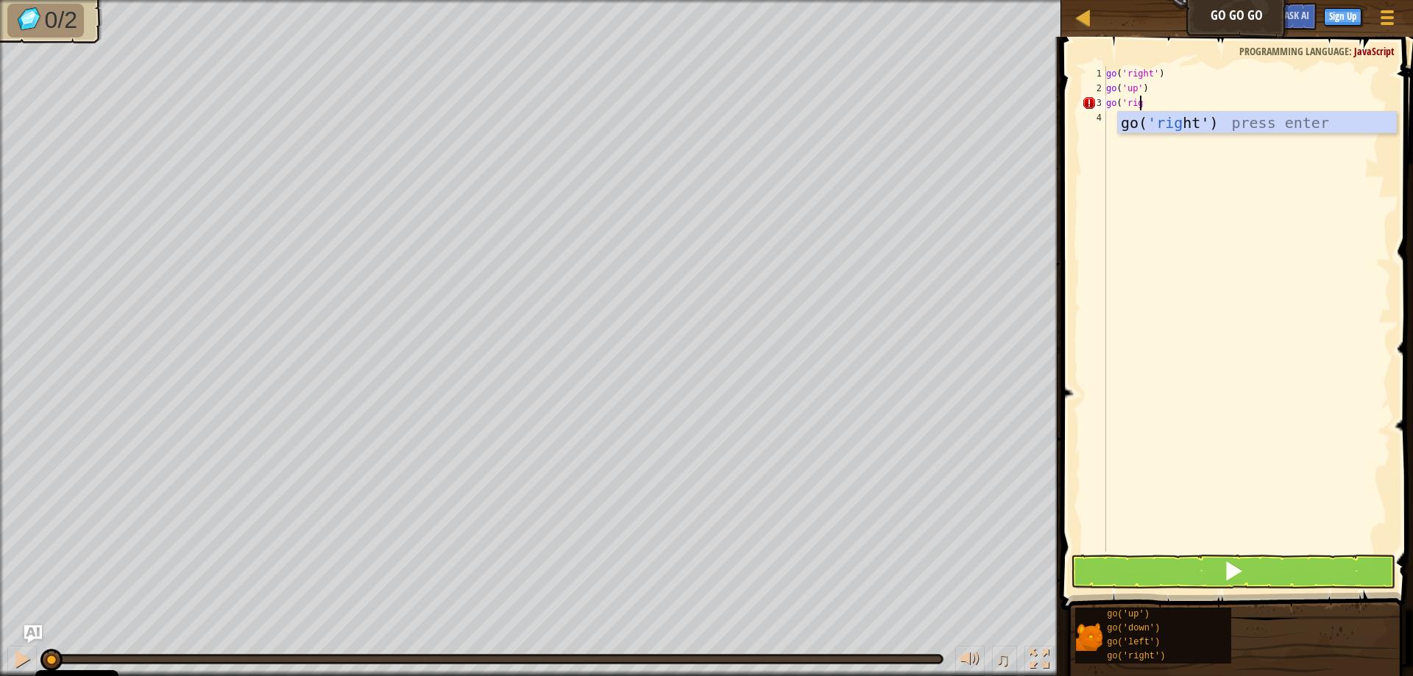
scroll to position [7, 2]
type textarea "go('right')"
drag, startPoint x: 1177, startPoint y: 104, endPoint x: 1135, endPoint y: 104, distance: 41.9
click at [1135, 104] on div "go ( 'right' ) go ( 'up' ) go ( 'right' )" at bounding box center [1247, 323] width 288 height 515
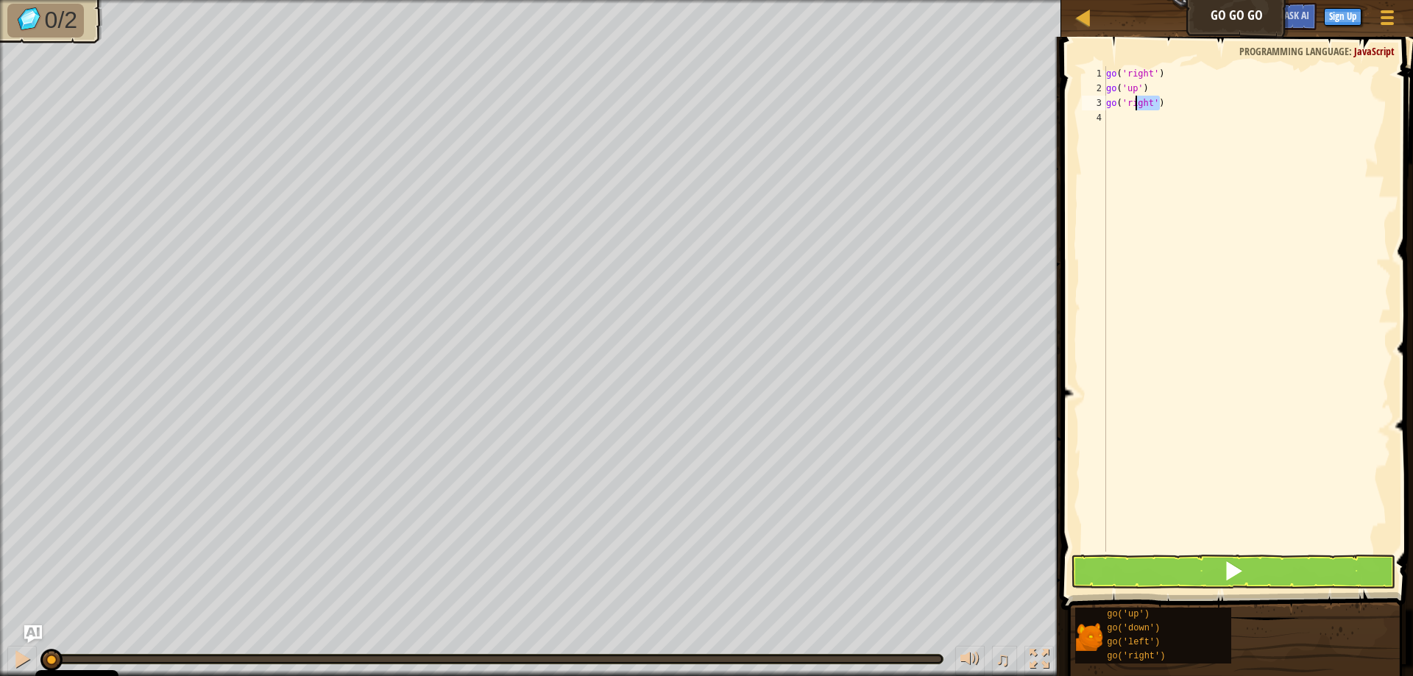
click at [1122, 118] on div "go ( 'right' ) go ( 'up' ) go ( 'right' )" at bounding box center [1247, 323] width 288 height 515
type textarea "go('right')"
click at [1230, 569] on span at bounding box center [1233, 571] width 21 height 21
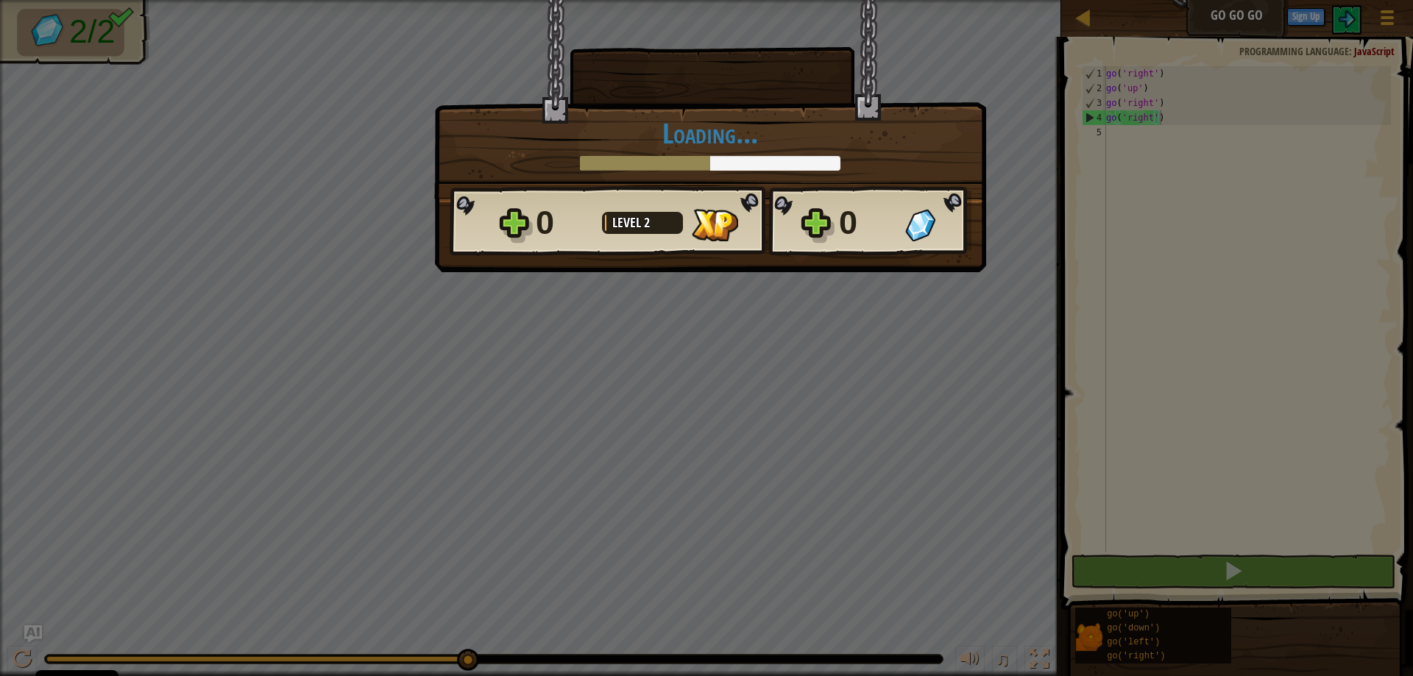
click at [547, 210] on div "0" at bounding box center [564, 222] width 57 height 47
click at [789, 343] on div "× How fun was this level? Loading... Reticulating Splines... Loading... 0 Level…" at bounding box center [706, 338] width 1413 height 676
click at [738, 190] on div "0 Level 2 0" at bounding box center [711, 221] width 522 height 71
click at [803, 223] on div "0 Level 2 0" at bounding box center [711, 221] width 522 height 71
click at [588, 199] on div "0" at bounding box center [564, 222] width 57 height 47
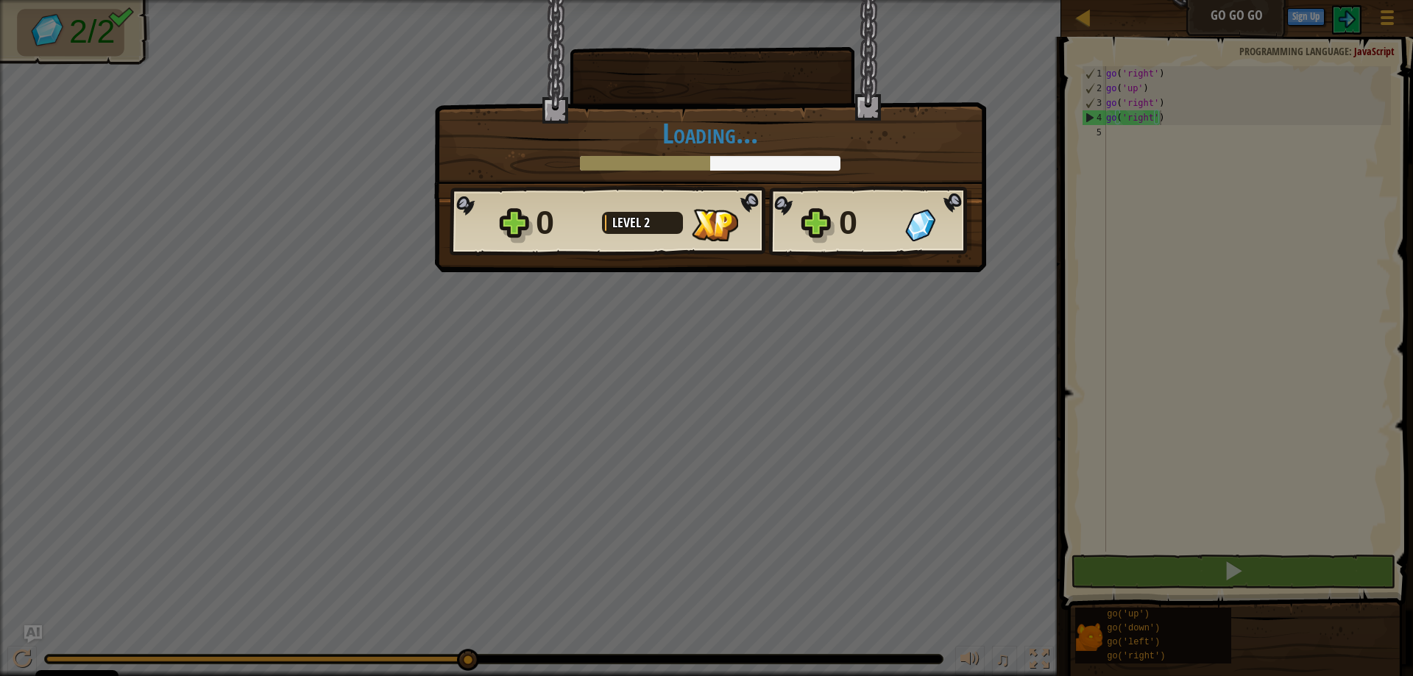
click at [667, 272] on div "× How fun was this level? Loading... Reticulating Splines... Loading... 0 Level…" at bounding box center [710, 136] width 552 height 272
click at [842, 435] on div "× How fun was this level? Loading... Reticulating Splines... Loading... 0 Level…" at bounding box center [706, 338] width 1413 height 676
click at [1186, 631] on div "× How fun was this level? Loading... Reticulating Splines... Loading... 0 Level…" at bounding box center [706, 338] width 1413 height 676
click at [1135, 554] on div "× How fun was this level? Loading... Reticulating Splines... Loading... 0 Level…" at bounding box center [706, 338] width 1413 height 676
click at [943, 227] on div at bounding box center [938, 225] width 66 height 32
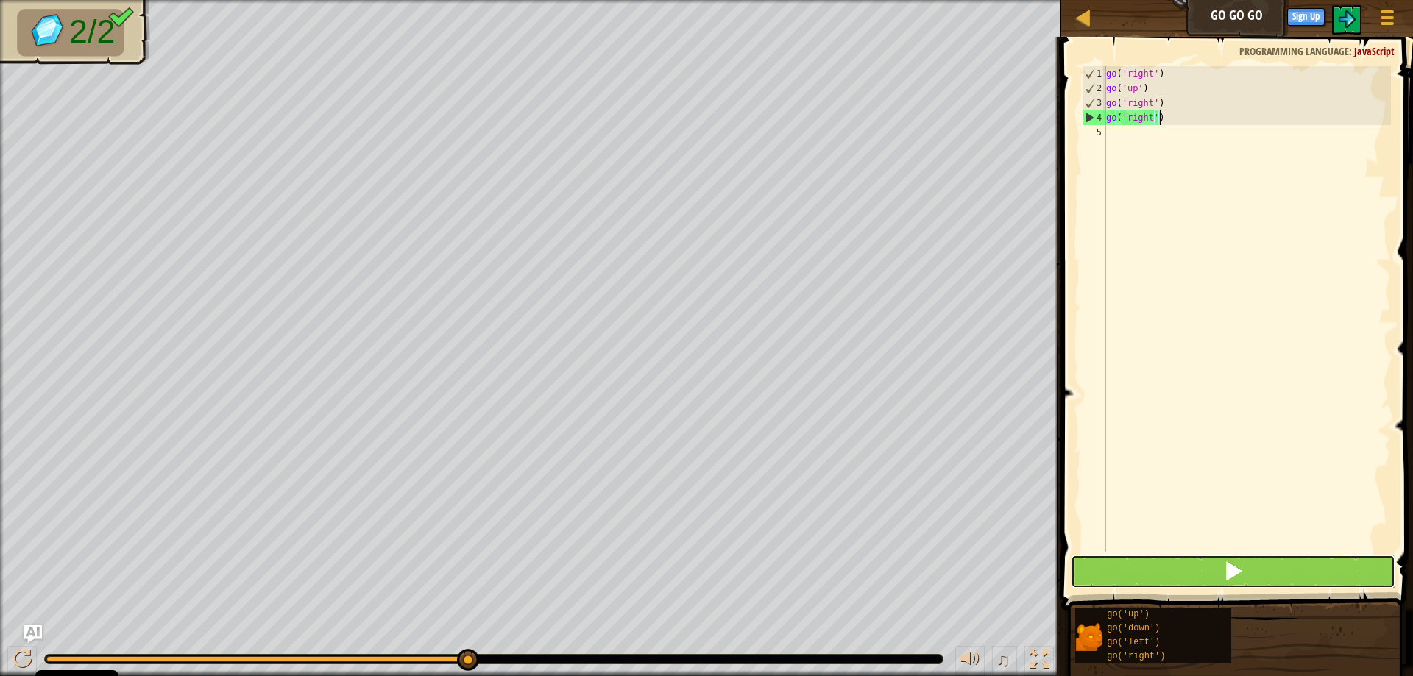
click at [1191, 584] on button at bounding box center [1233, 572] width 325 height 34
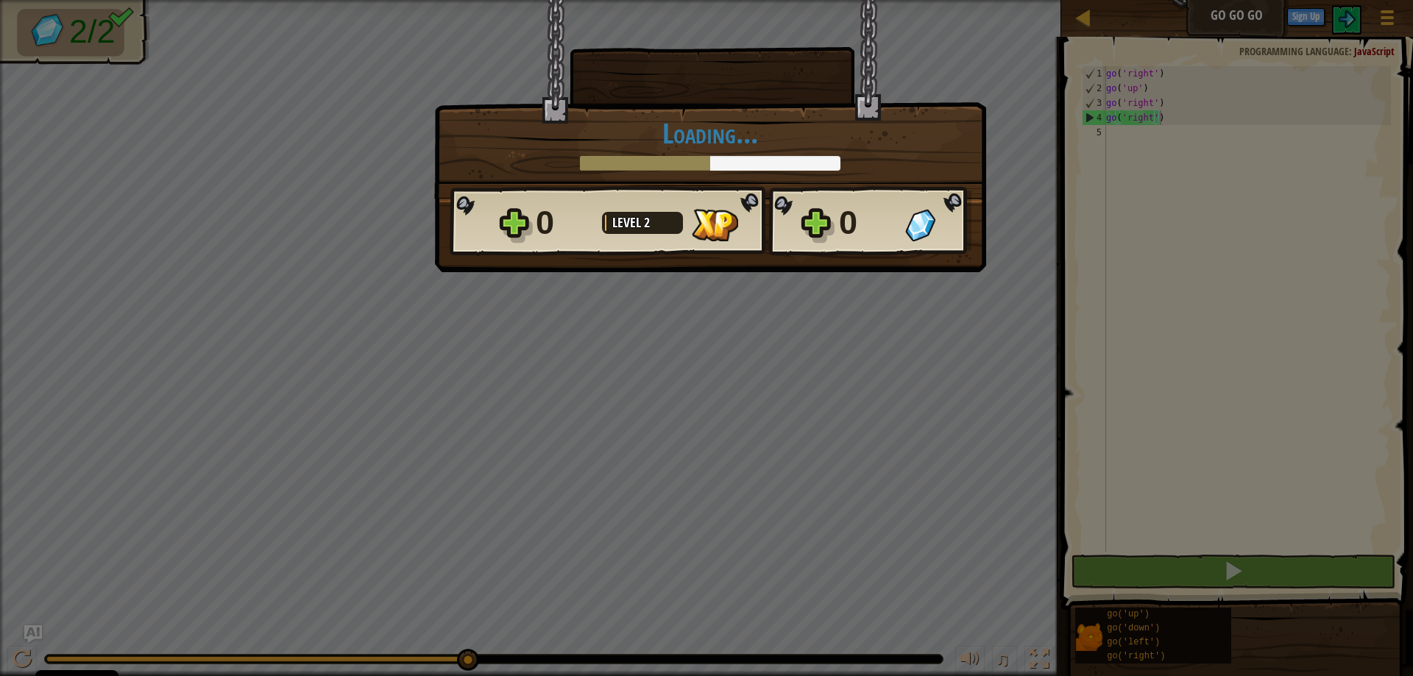
click at [840, 224] on div "0" at bounding box center [867, 222] width 57 height 47
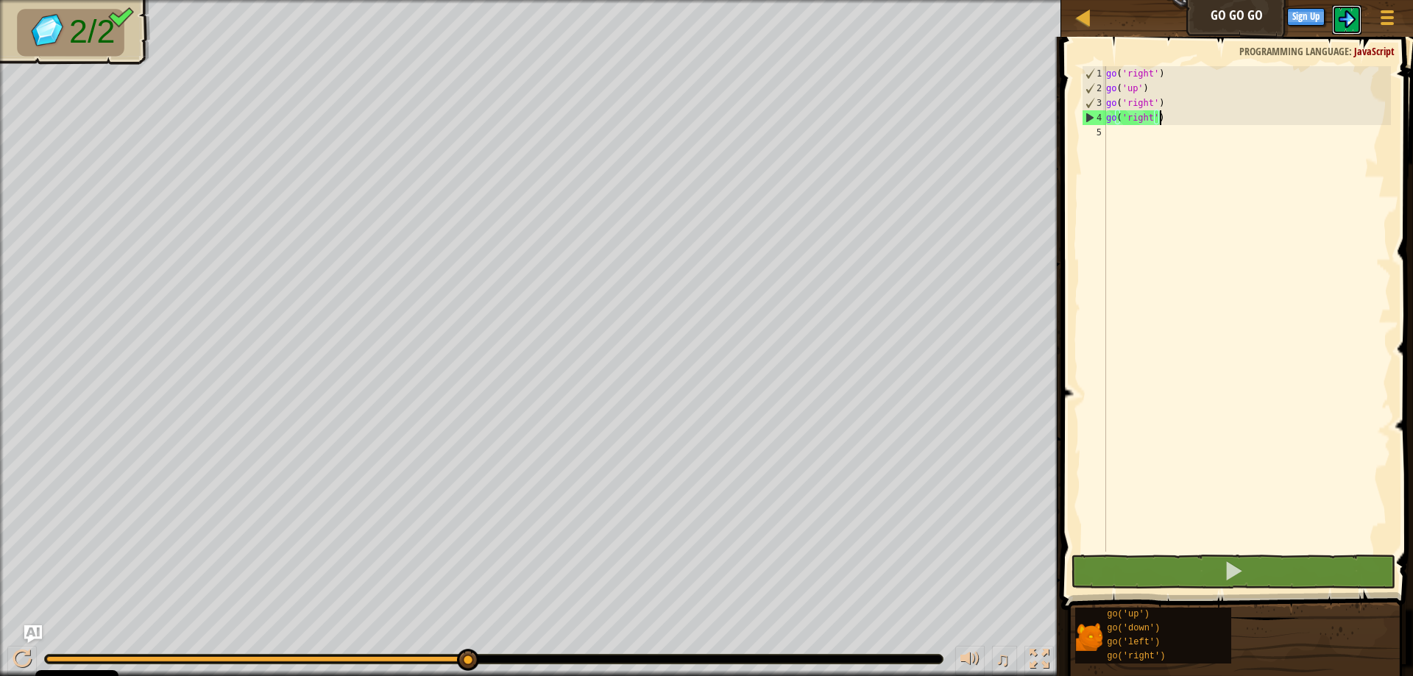
click at [1342, 22] on img at bounding box center [1347, 19] width 18 height 18
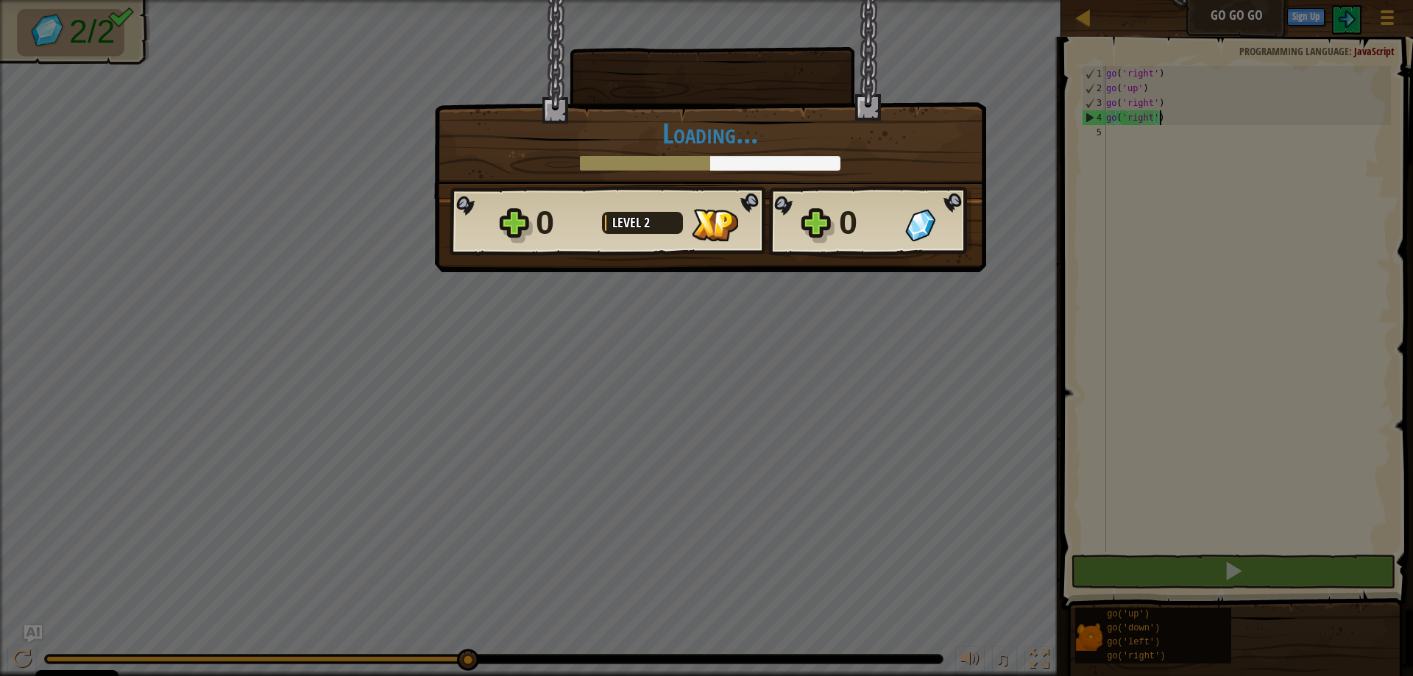
click at [823, 591] on div "× How fun was this level? Loading... Reticulating Splines... Loading... 0 Level…" at bounding box center [706, 338] width 1413 height 676
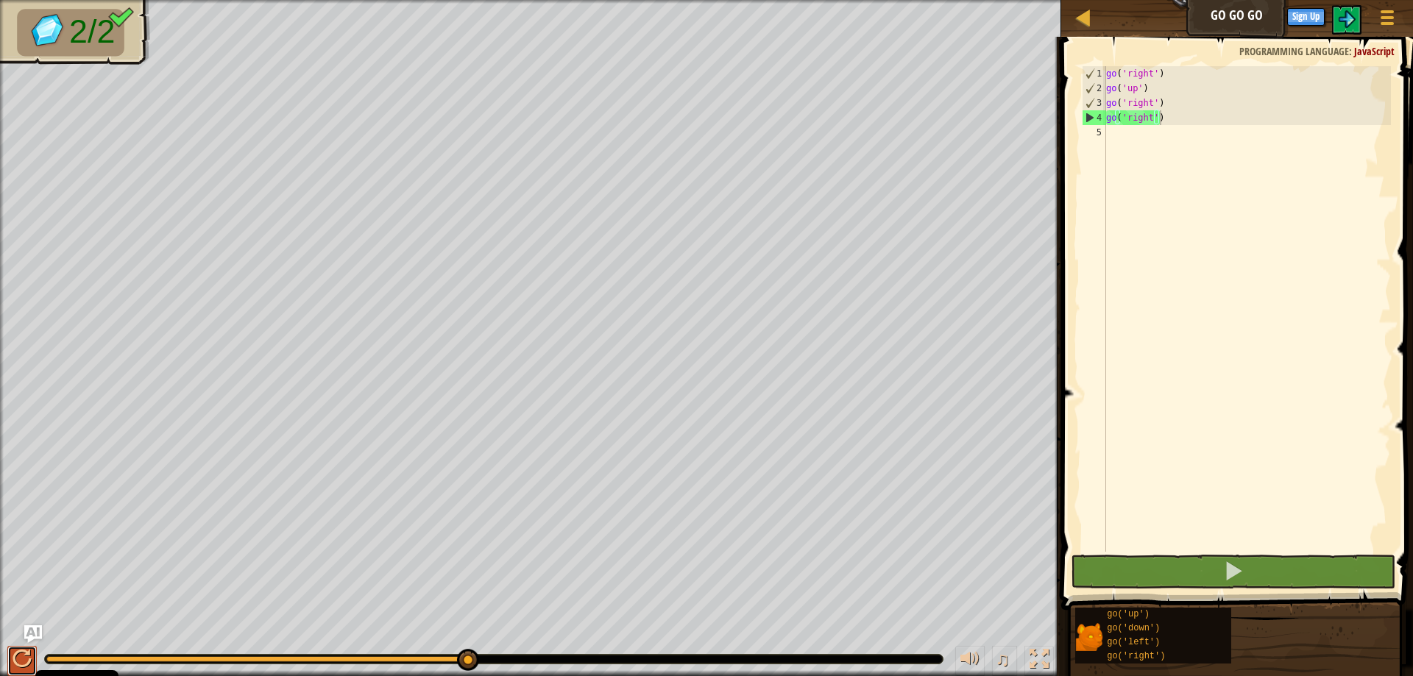
click at [20, 658] on div at bounding box center [22, 659] width 19 height 19
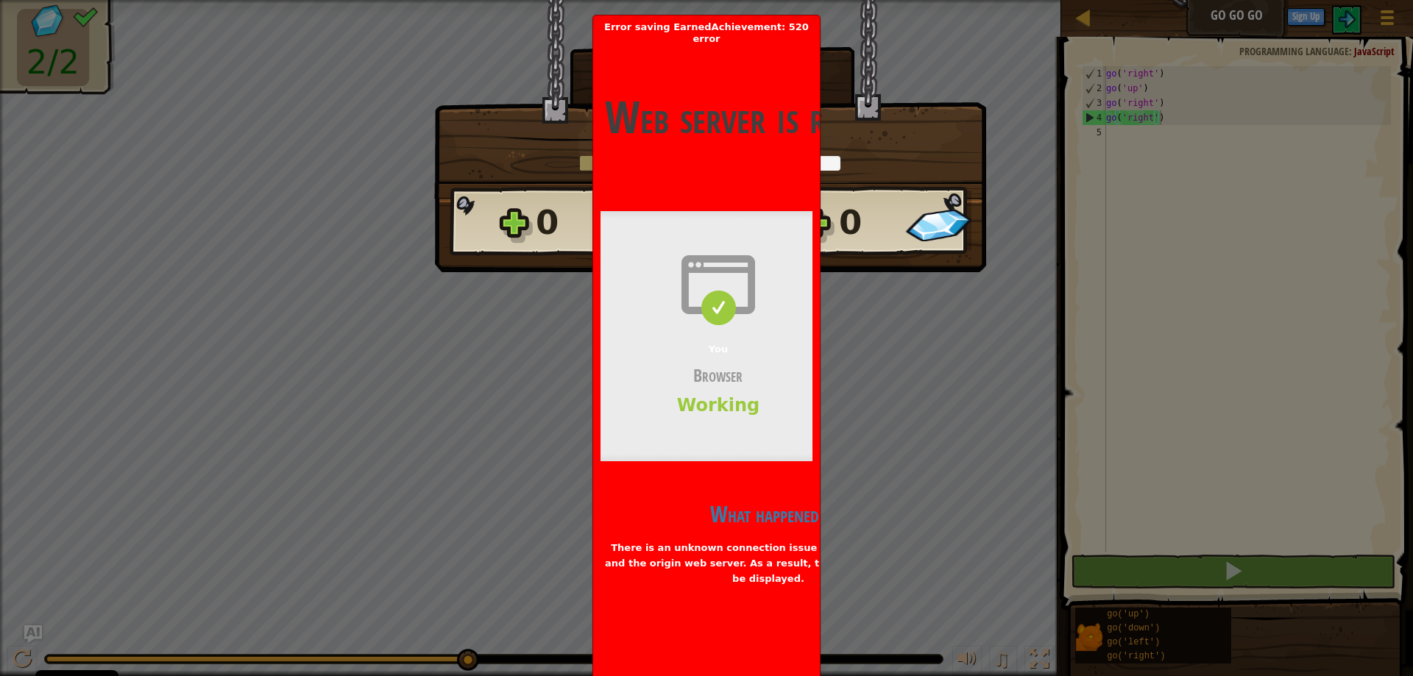
click at [752, 567] on div "What happened? There is an unknown connection issue between Cloudflare and the …" at bounding box center [776, 539] width 353 height 109
click at [963, 419] on div "× How fun was this level? Loading... Reticulating Splines... Loading... 0 Level…" at bounding box center [706, 338] width 1413 height 676
click at [696, 444] on div "You Browser Working" at bounding box center [717, 336] width 235 height 250
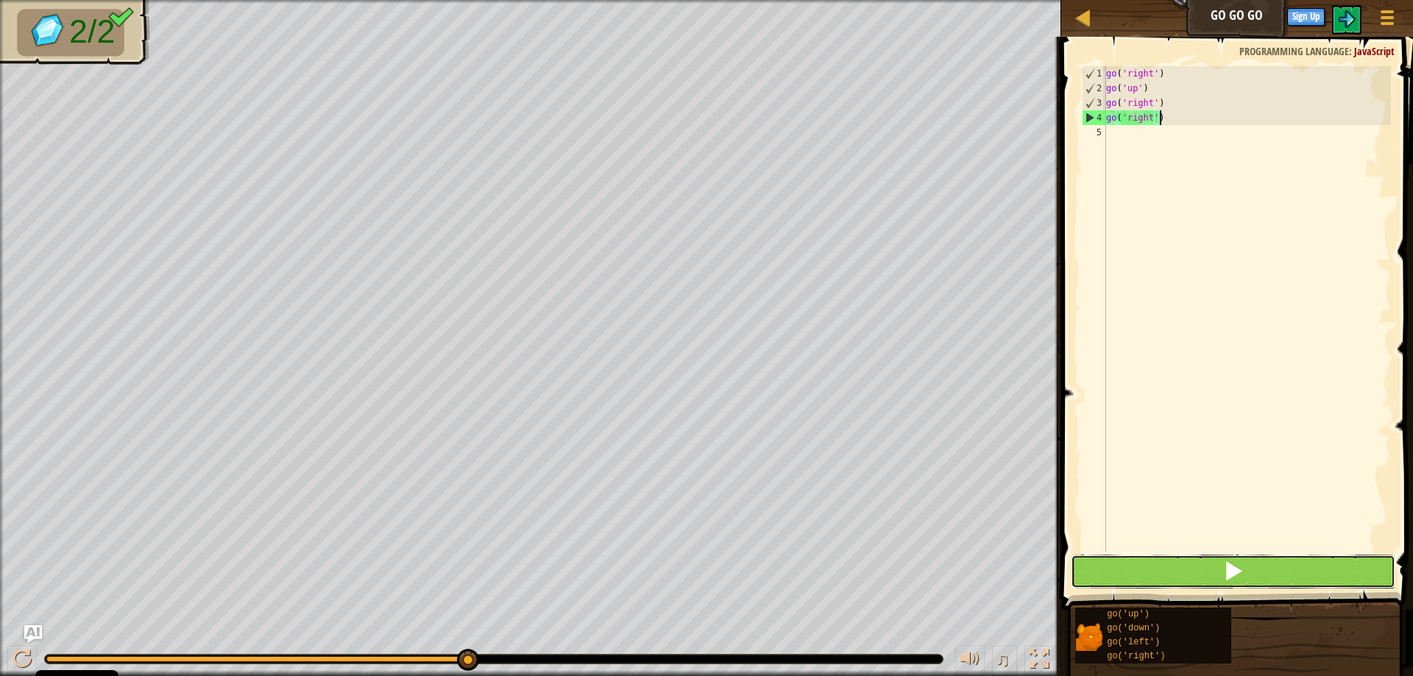
click at [1176, 561] on button at bounding box center [1233, 572] width 325 height 34
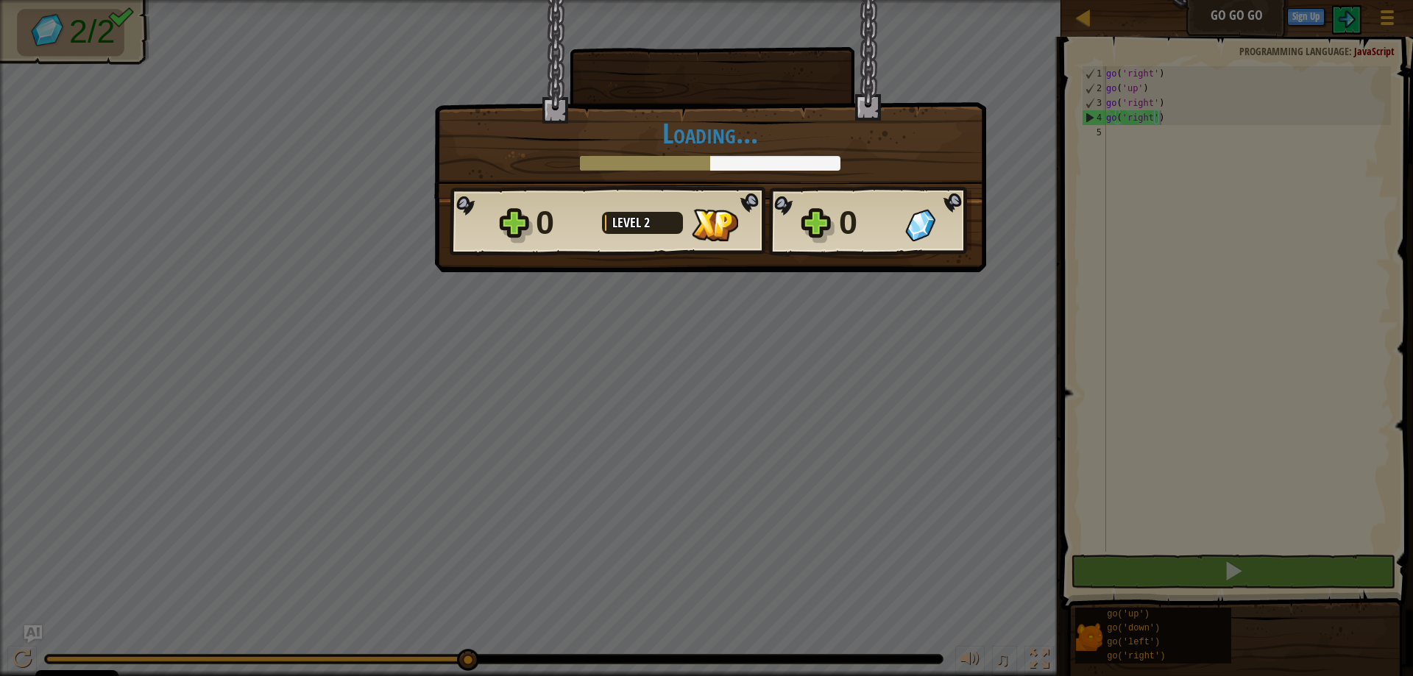
click at [660, 233] on div at bounding box center [642, 223] width 81 height 22
